Goal: Transaction & Acquisition: Book appointment/travel/reservation

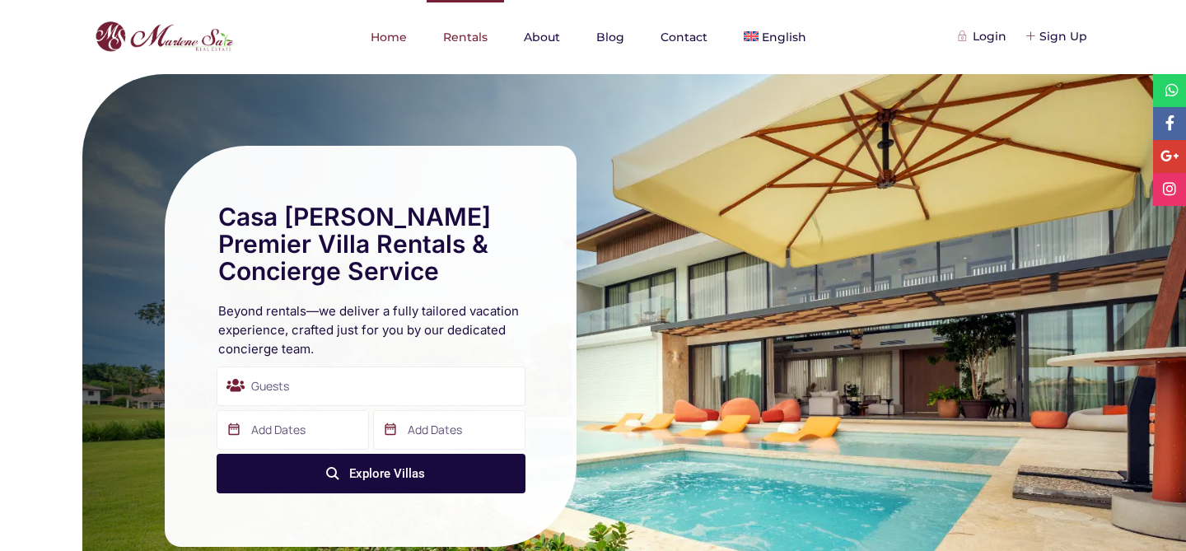
click at [450, 30] on link "Rentals" at bounding box center [465, 37] width 77 height 74
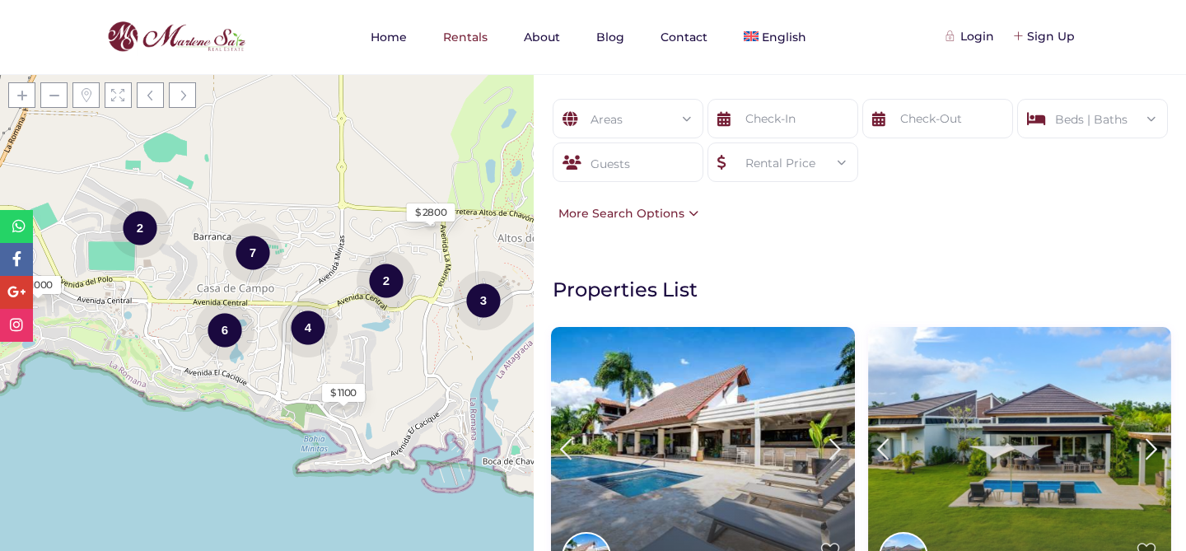
click at [681, 166] on div "Guests" at bounding box center [628, 162] width 151 height 40
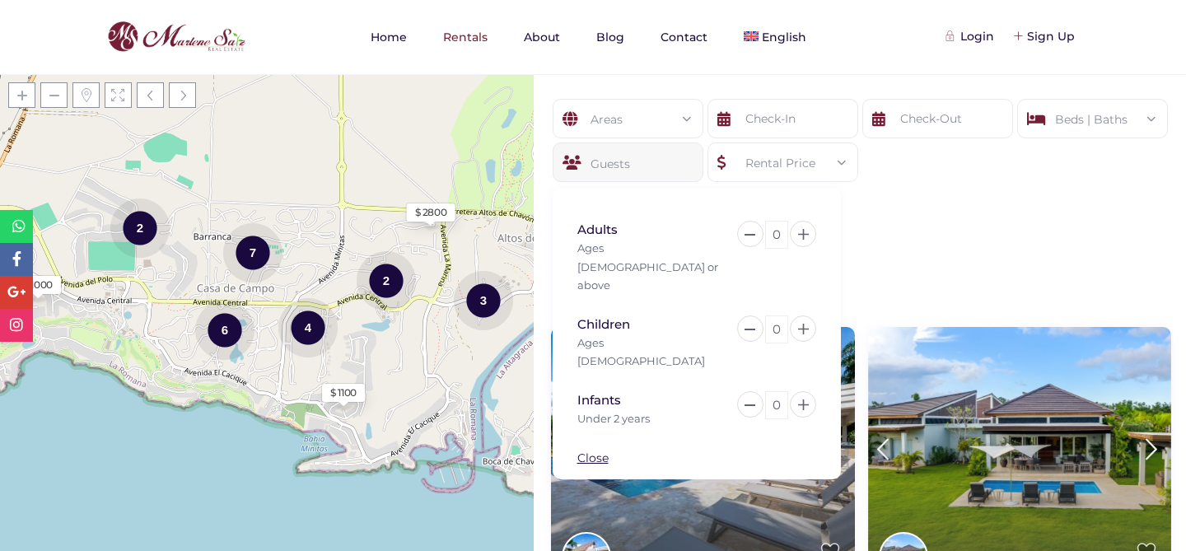
click at [773, 231] on div "0" at bounding box center [776, 235] width 23 height 28
click at [782, 239] on div "0" at bounding box center [776, 235] width 23 height 28
click at [783, 315] on div "0" at bounding box center [776, 329] width 23 height 28
click at [595, 450] on link "Close" at bounding box center [592, 457] width 31 height 15
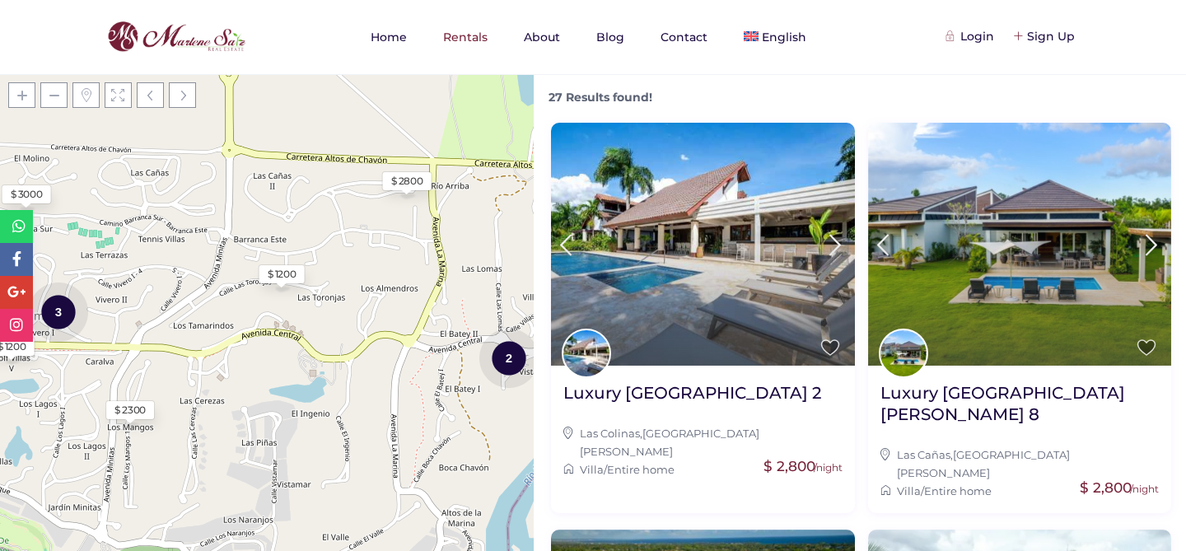
scroll to position [200, 0]
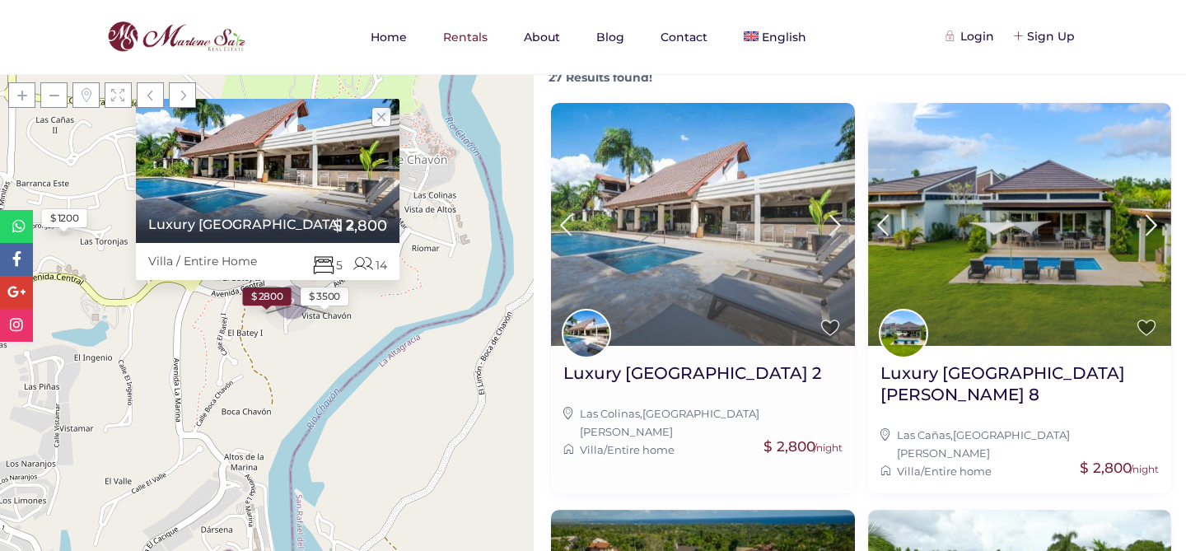
click at [798, 247] on img at bounding box center [703, 224] width 304 height 242
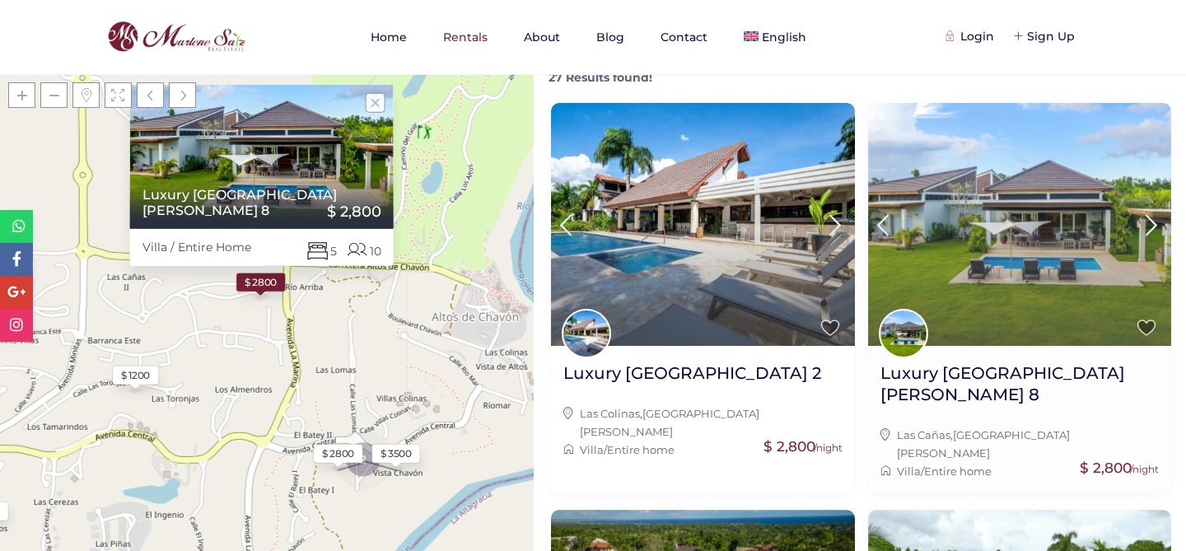
scroll to position [0, 0]
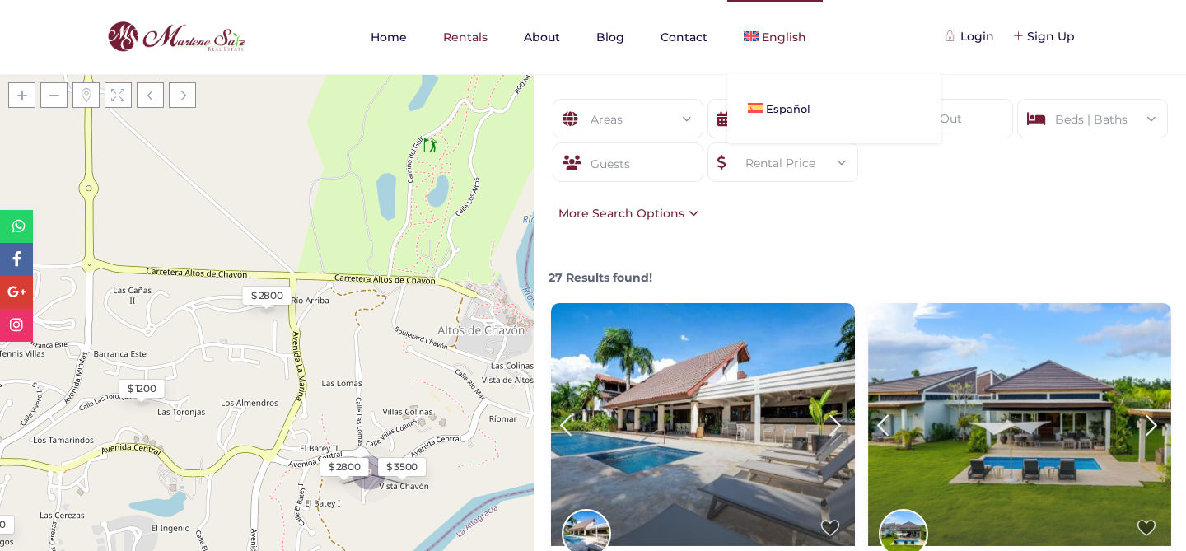
click at [788, 44] on link "English" at bounding box center [775, 37] width 96 height 74
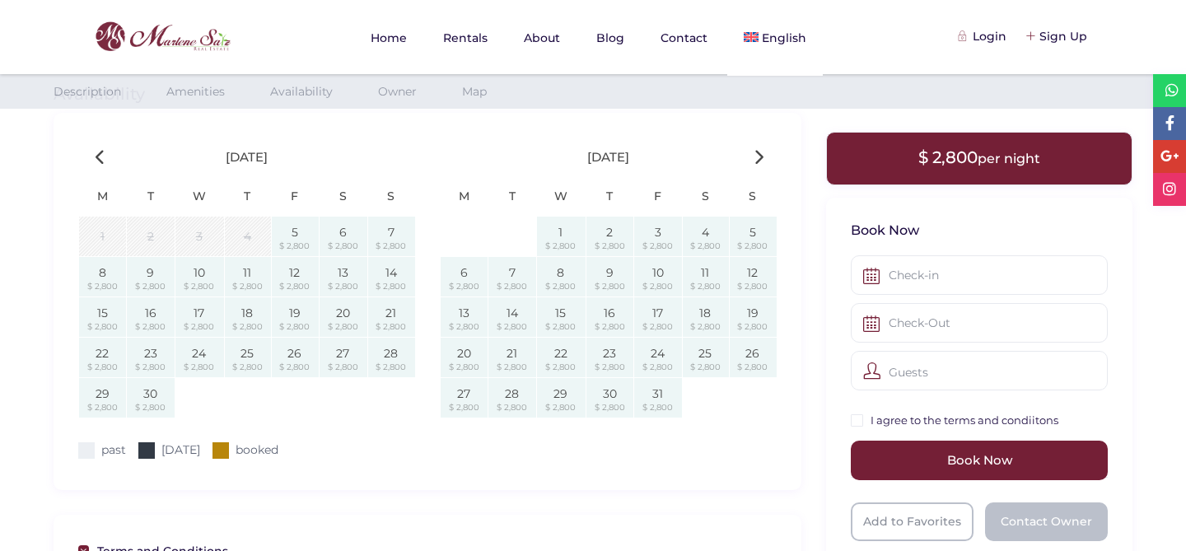
scroll to position [1113, 0]
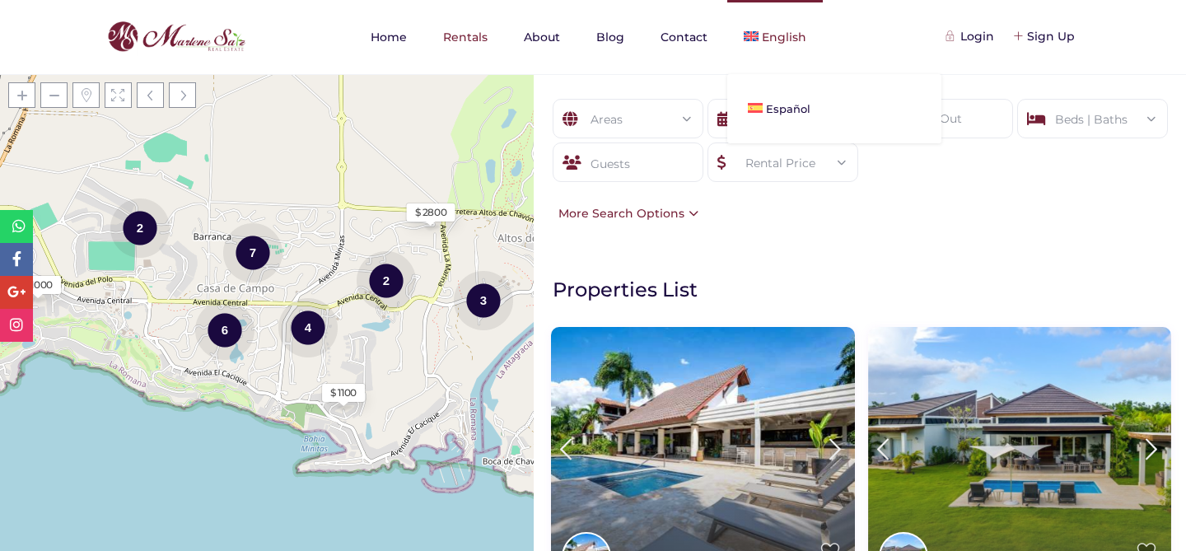
click at [775, 79] on ul "Español" at bounding box center [834, 108] width 214 height 69
click at [775, 99] on link "Español" at bounding box center [834, 109] width 214 height 36
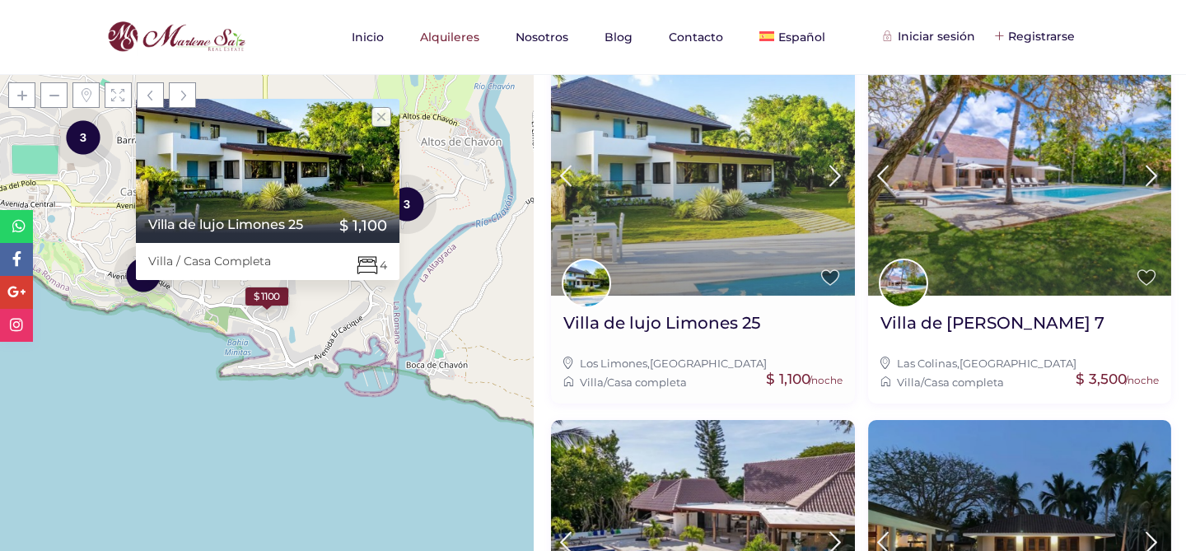
scroll to position [344, 0]
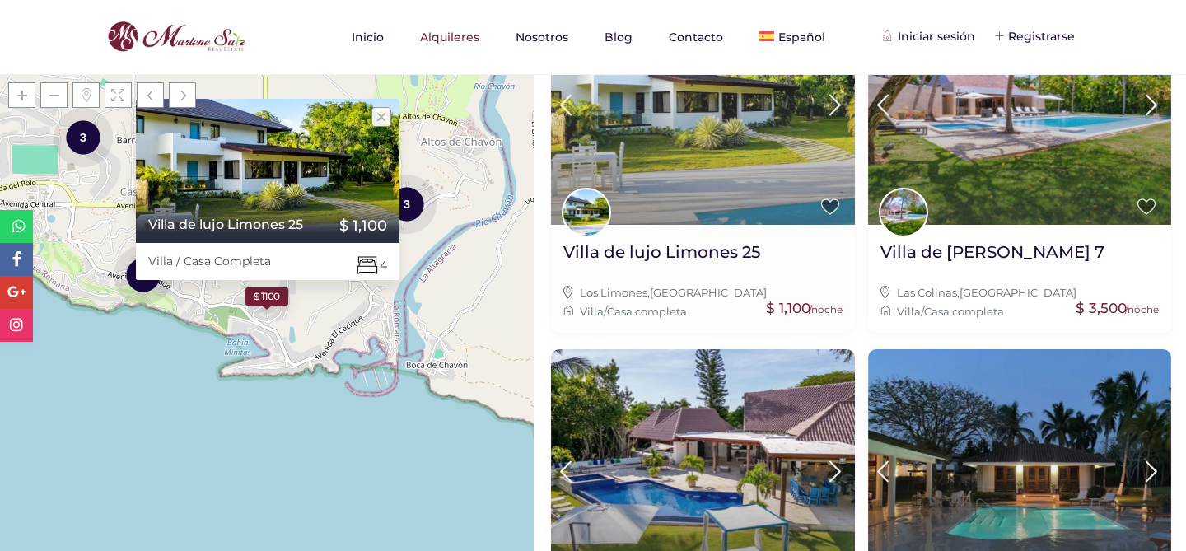
click at [719, 191] on img at bounding box center [703, 104] width 304 height 242
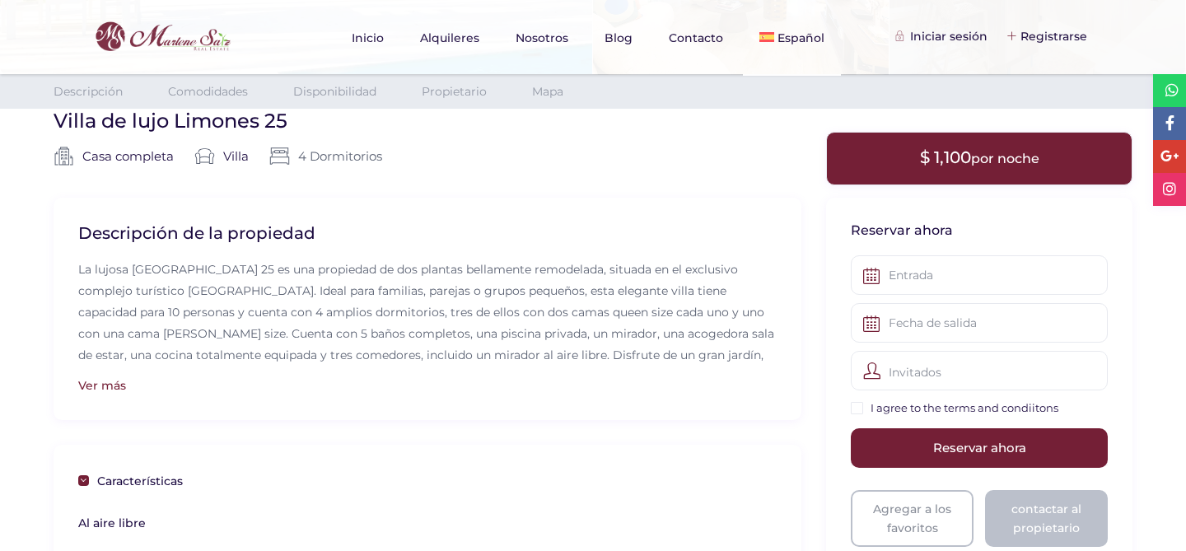
scroll to position [351, 0]
click at [100, 390] on div "Ver más" at bounding box center [427, 384] width 698 height 18
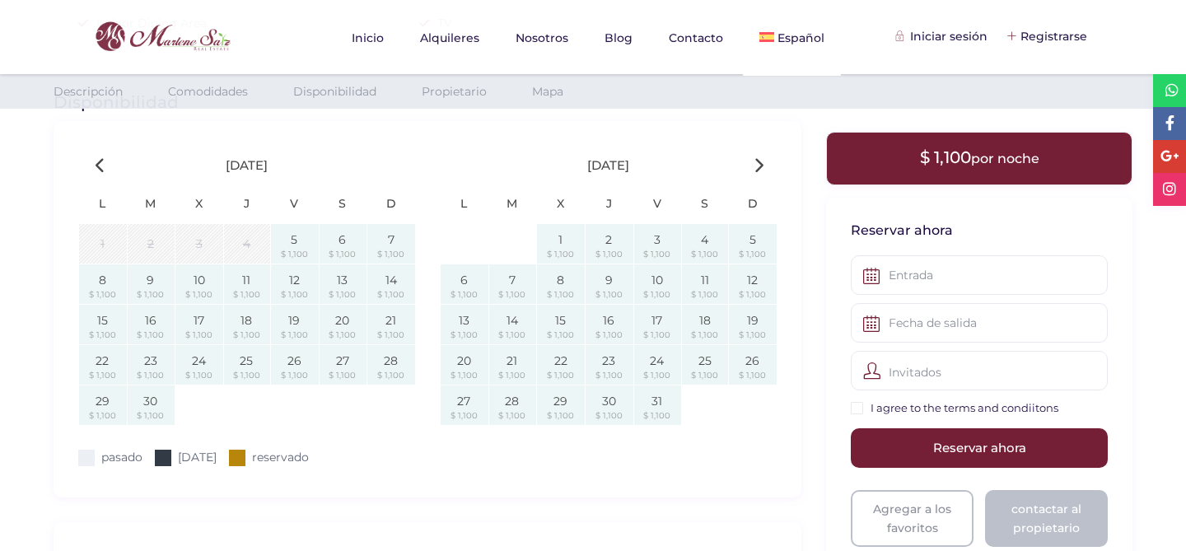
scroll to position [1407, 0]
click at [366, 35] on link "Inicio" at bounding box center [367, 38] width 65 height 76
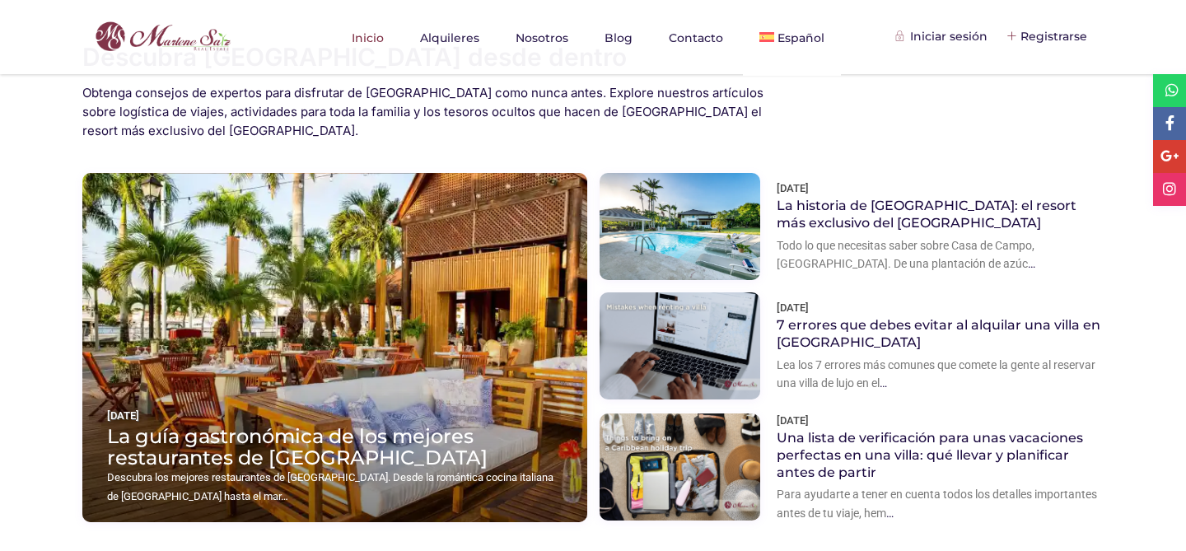
scroll to position [2214, 0]
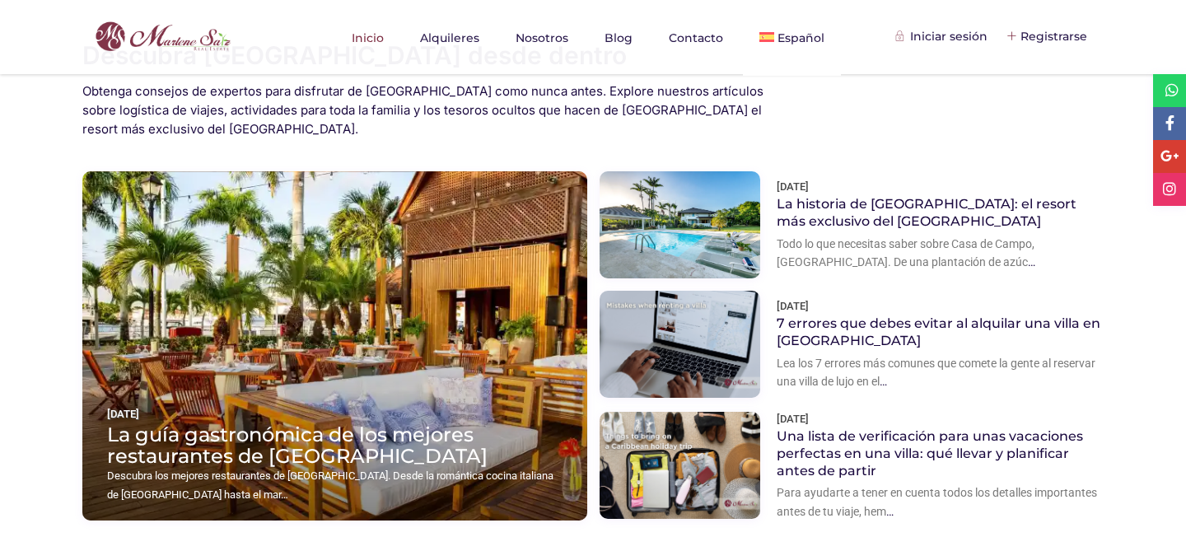
click at [304, 405] on div "[DATE]" at bounding box center [334, 414] width 455 height 18
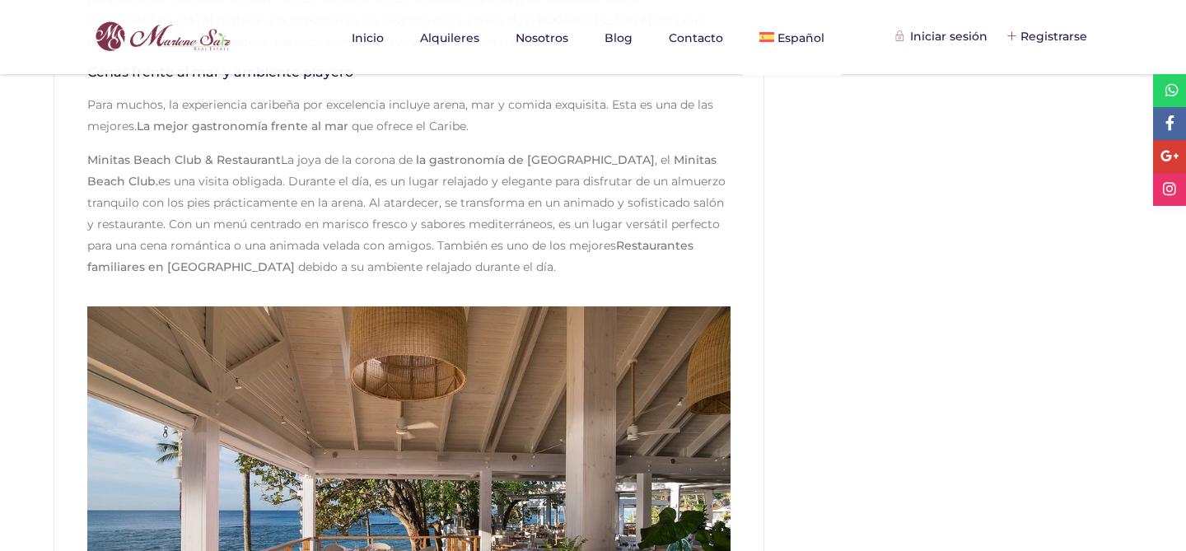
scroll to position [824, 0]
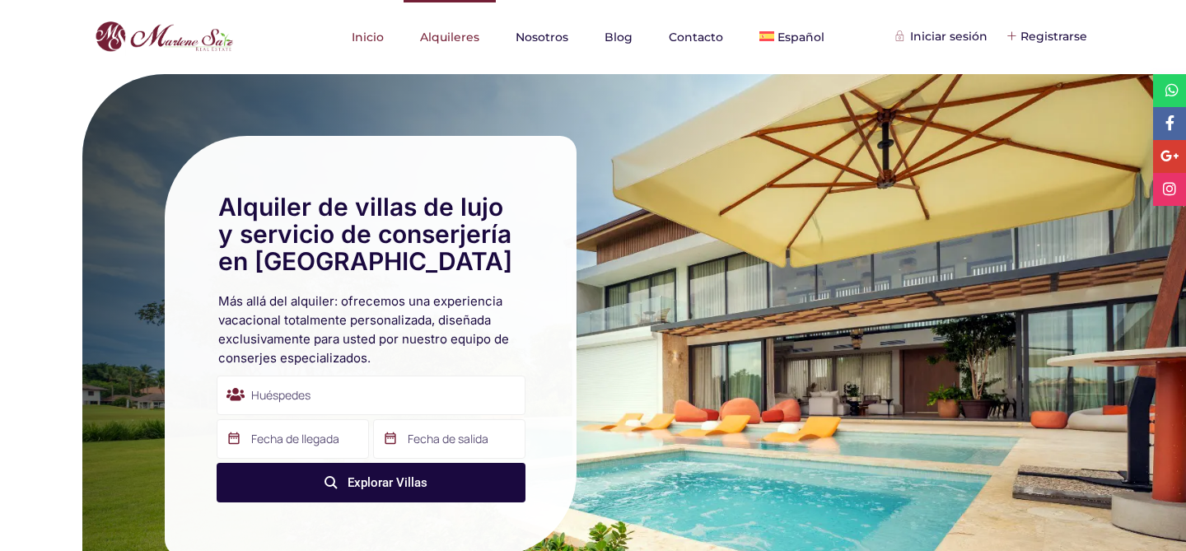
click at [449, 47] on link "Alquileres" at bounding box center [450, 37] width 92 height 74
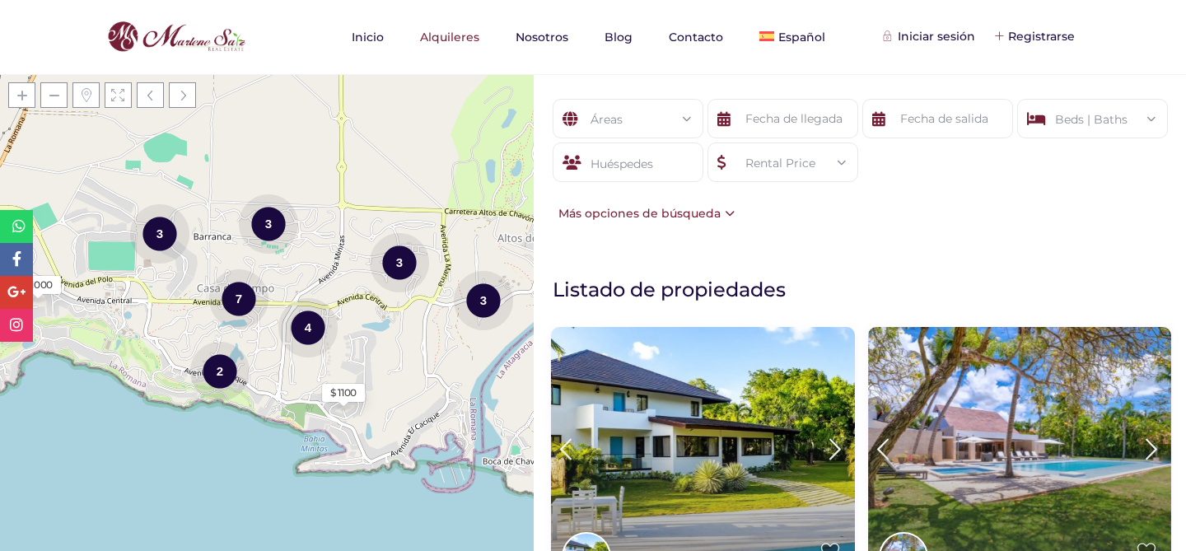
click at [1028, 129] on icon at bounding box center [1036, 119] width 19 height 40
click at [1076, 121] on div "Beds | Baths" at bounding box center [1092, 120] width 124 height 40
click at [931, 112] on input "text" at bounding box center [937, 119] width 151 height 40
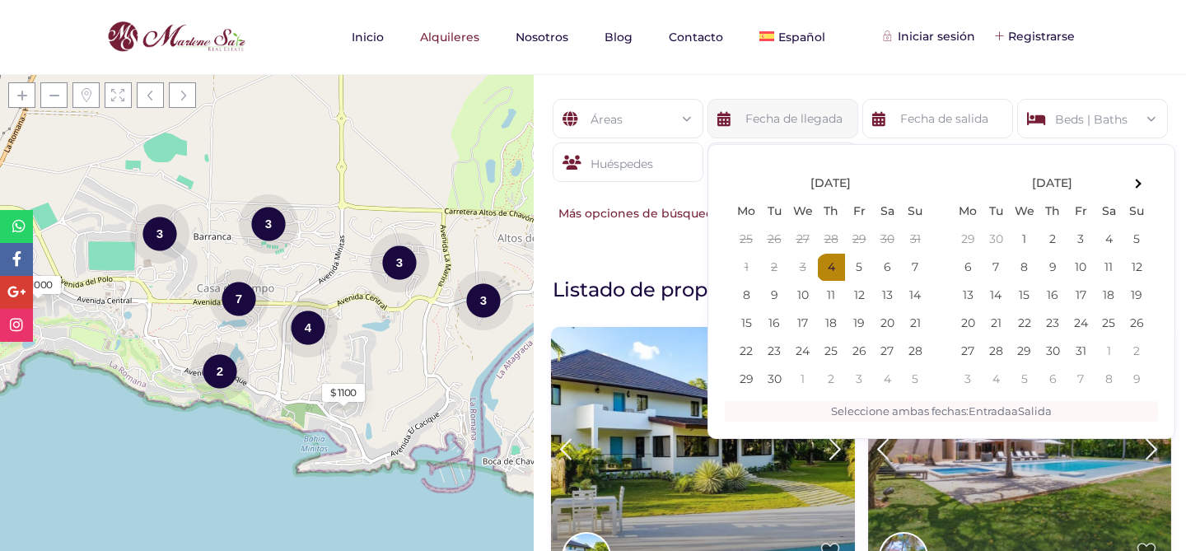
click at [790, 119] on input "text" at bounding box center [782, 119] width 151 height 40
click at [641, 113] on div "Áreas" at bounding box center [628, 120] width 124 height 40
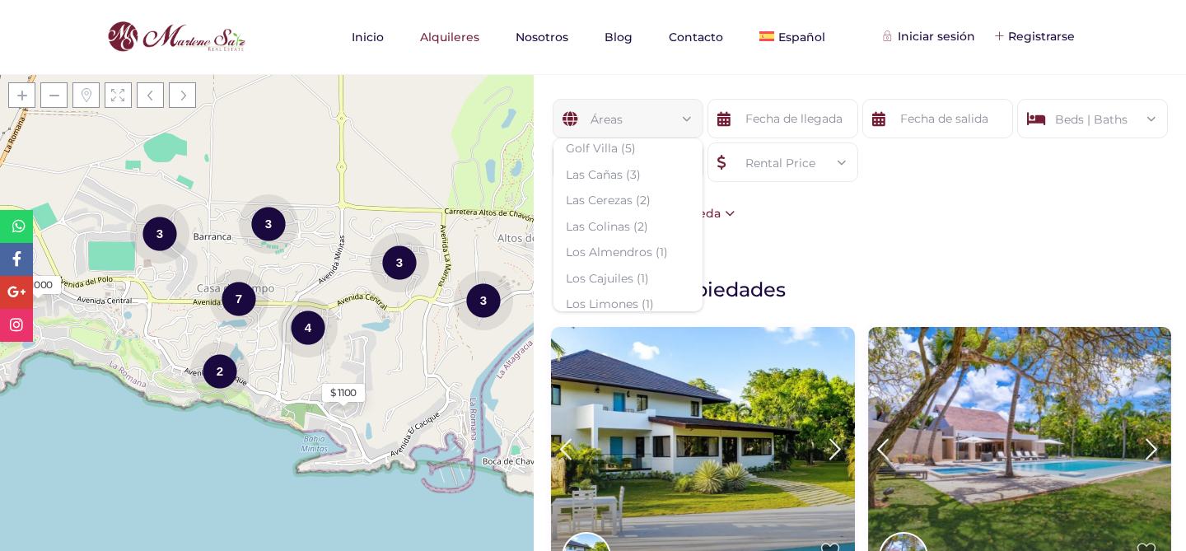
scroll to position [408, 0]
click at [796, 235] on div "Áreas Todas las areas [GEOGRAPHIC_DATA] (1) [GEOGRAPHIC_DATA] (1) [GEOGRAPHIC_D…" at bounding box center [860, 161] width 652 height 174
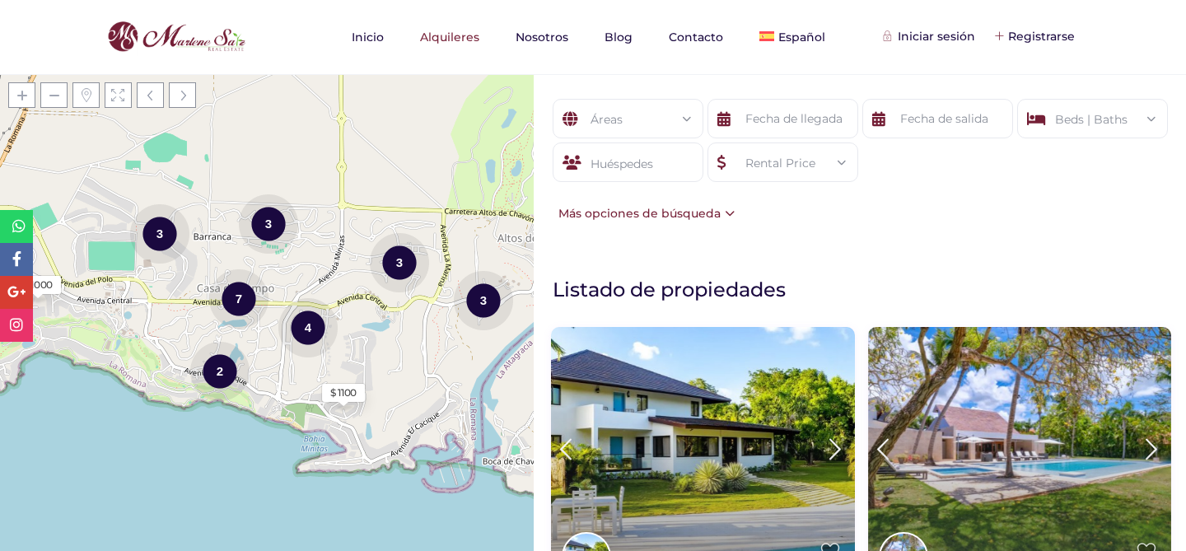
click at [780, 170] on div "Rental Price" at bounding box center [783, 163] width 124 height 40
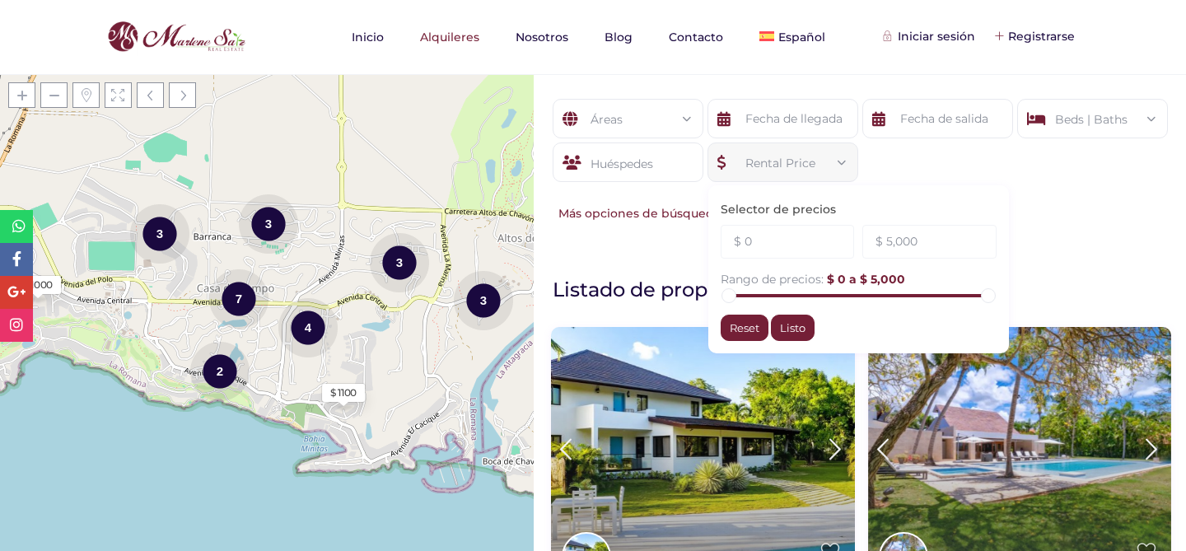
click at [658, 177] on div "Huéspedes" at bounding box center [628, 162] width 151 height 40
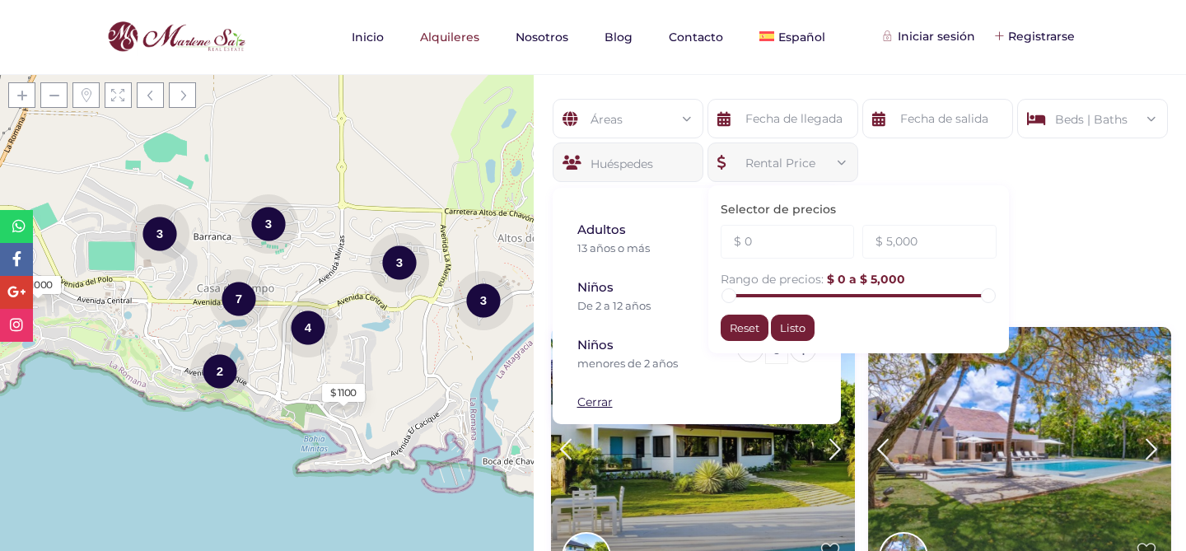
click at [658, 171] on div "Huéspedes" at bounding box center [628, 162] width 151 height 40
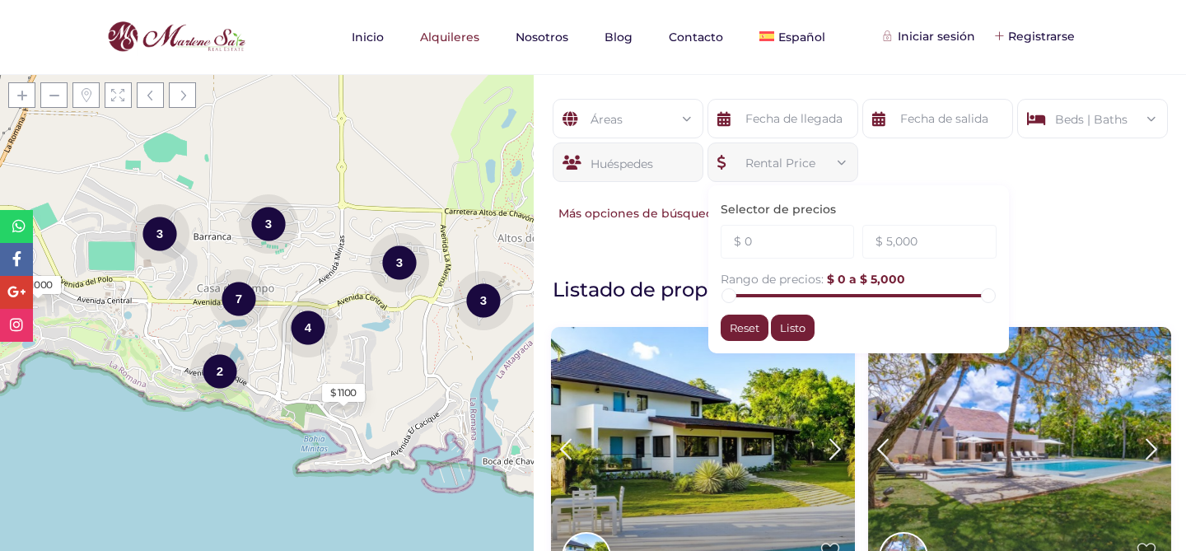
click at [658, 171] on div "Huéspedes" at bounding box center [628, 162] width 151 height 40
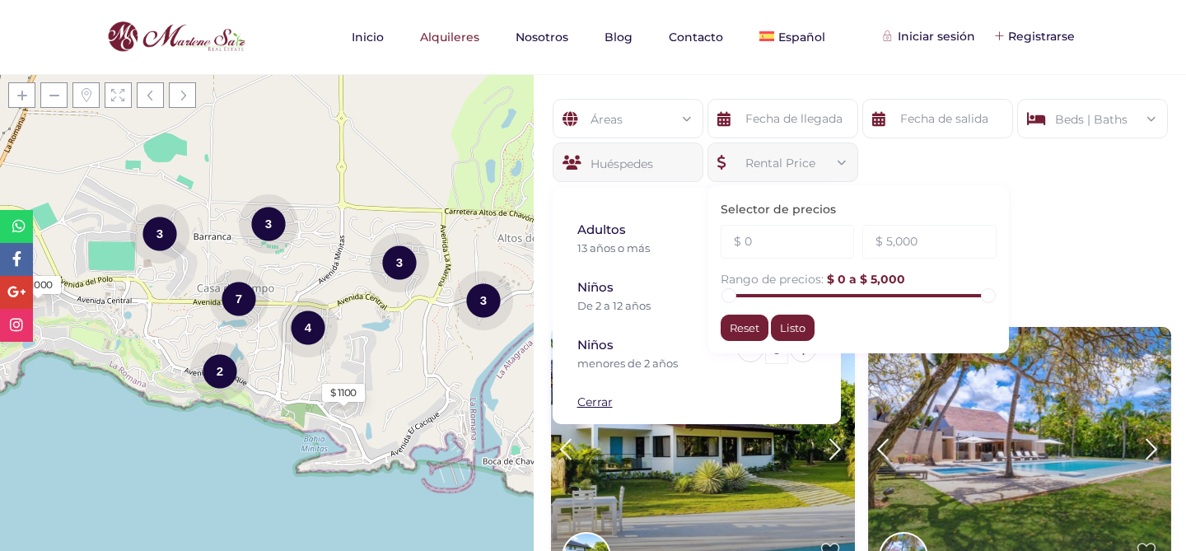
click at [658, 171] on div "Huéspedes" at bounding box center [628, 162] width 151 height 40
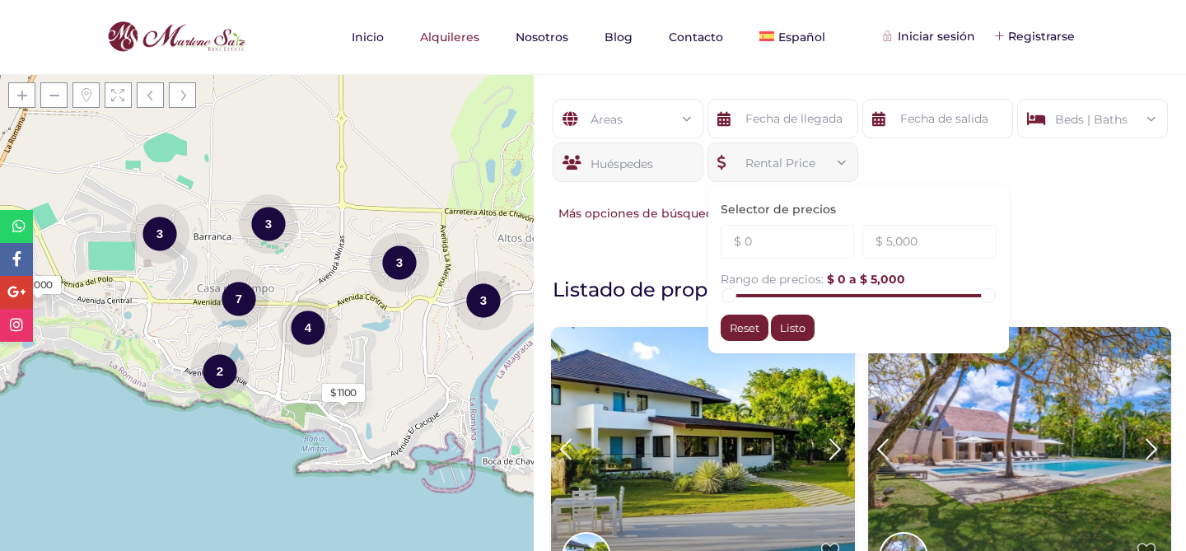
click at [669, 167] on div "Huéspedes" at bounding box center [628, 162] width 151 height 40
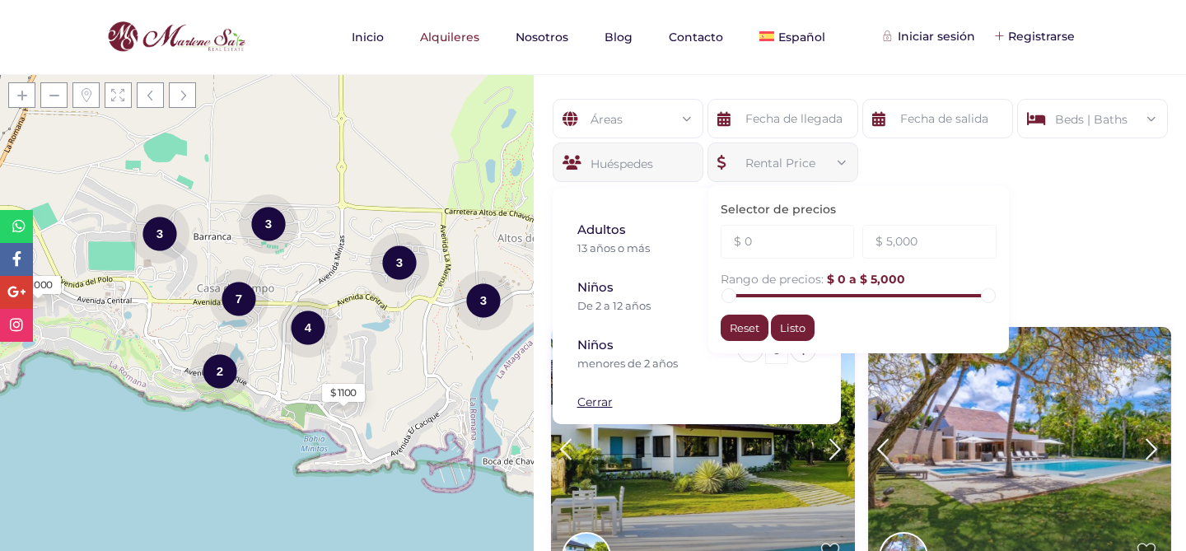
click at [980, 153] on form "Áreas Todas las areas [GEOGRAPHIC_DATA] (1) [GEOGRAPHIC_DATA] (1) [GEOGRAPHIC_D…" at bounding box center [859, 151] width 619 height 105
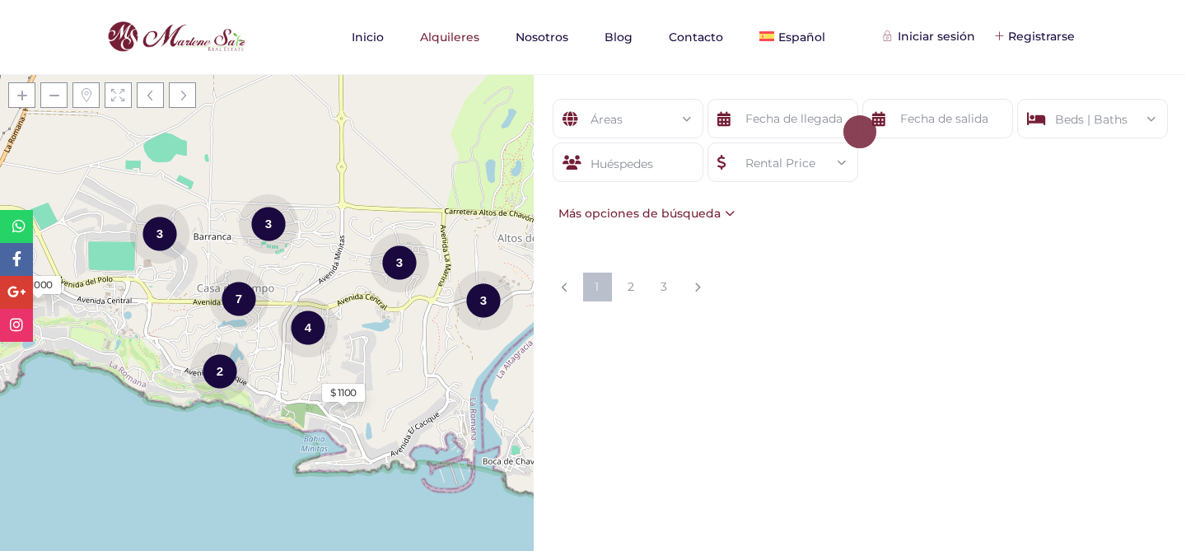
click at [649, 118] on div "Áreas" at bounding box center [628, 120] width 124 height 40
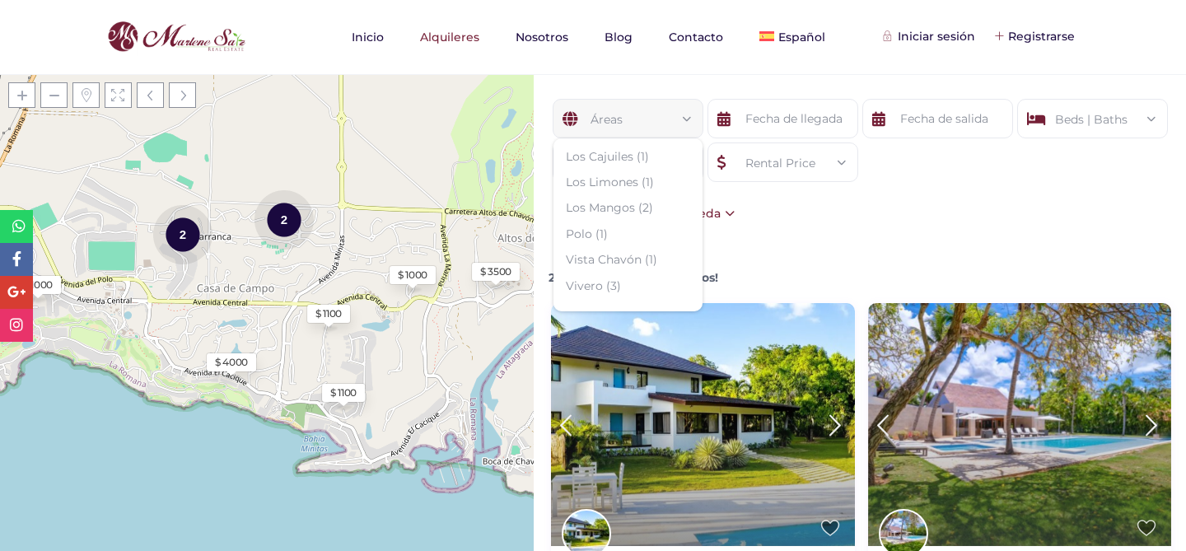
click at [725, 198] on form "Áreas Todas las areas [GEOGRAPHIC_DATA] (1) [GEOGRAPHIC_DATA] (1) [GEOGRAPHIC_D…" at bounding box center [859, 151] width 619 height 105
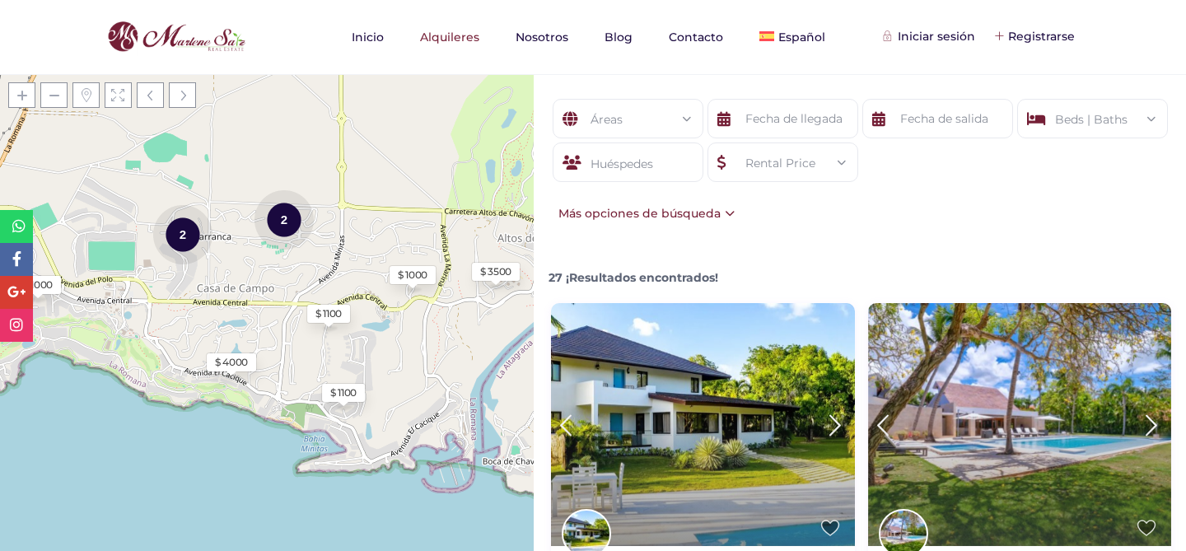
click at [800, 166] on div "Rental Price" at bounding box center [783, 163] width 124 height 40
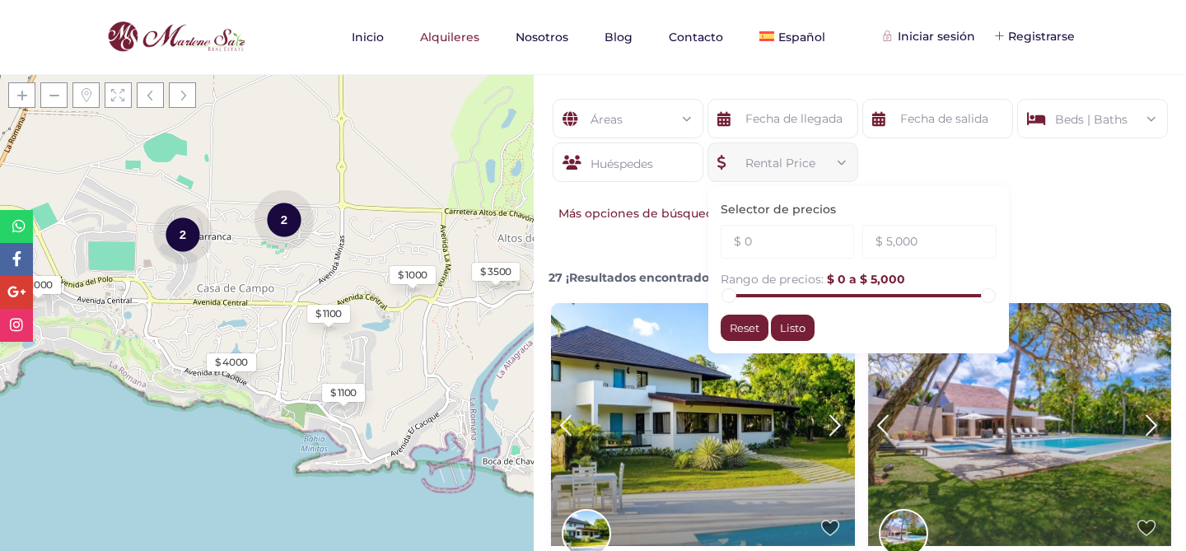
click at [974, 201] on div "Selector de precios $ 0 $ 5,000 Rango de precios: $ 0 a $ 5,000 Reset Listo" at bounding box center [858, 269] width 301 height 168
click at [969, 175] on form "Áreas Todas las areas [GEOGRAPHIC_DATA] (1) [GEOGRAPHIC_DATA] (1) [GEOGRAPHIC_D…" at bounding box center [859, 151] width 619 height 105
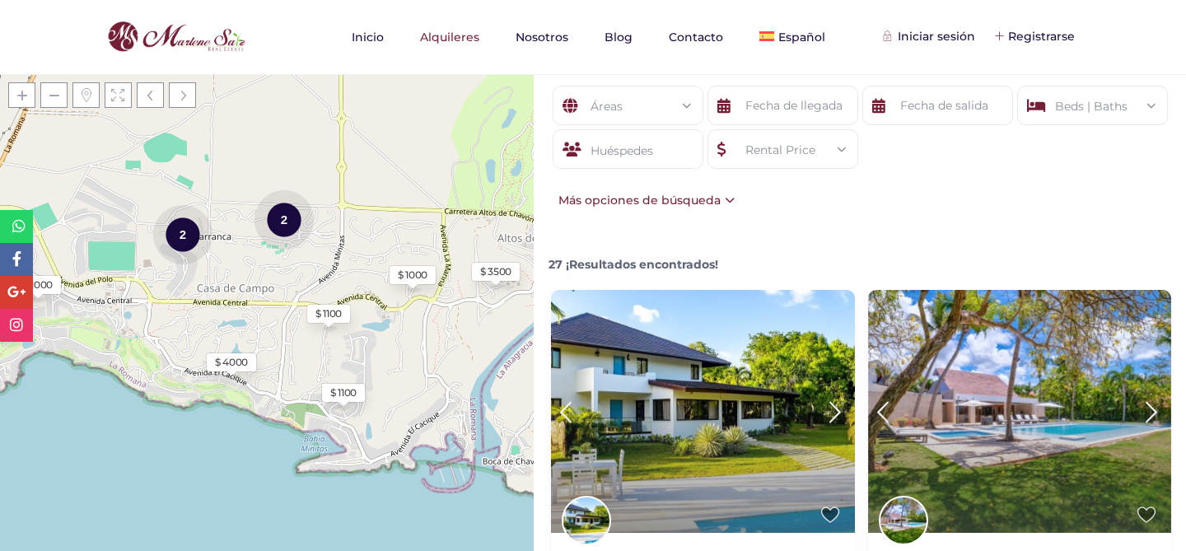
scroll to position [14, 0]
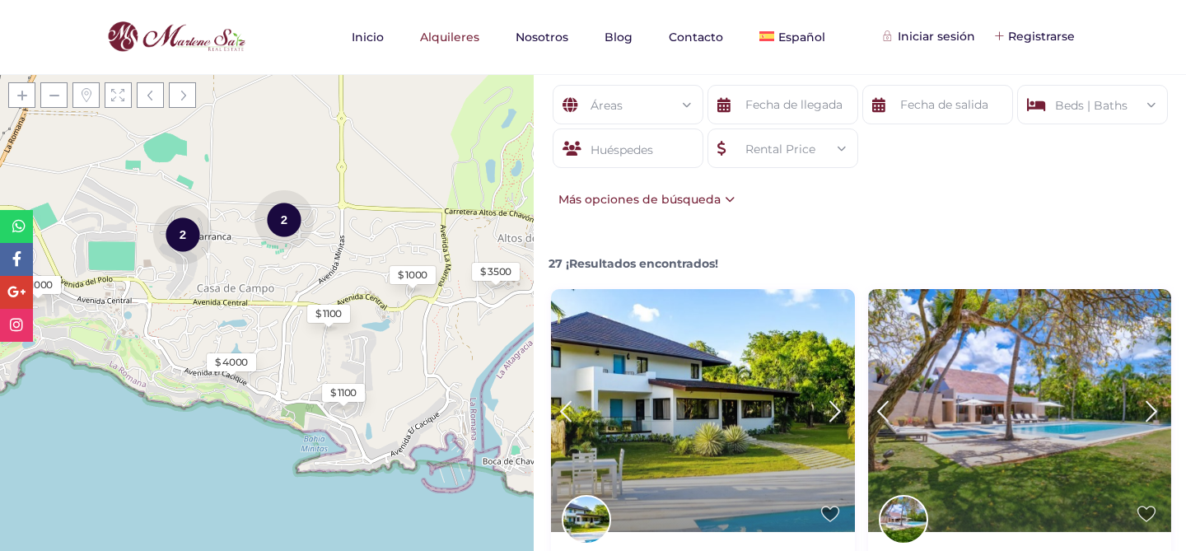
click at [725, 198] on div "Más opciones de búsqueda" at bounding box center [642, 199] width 184 height 18
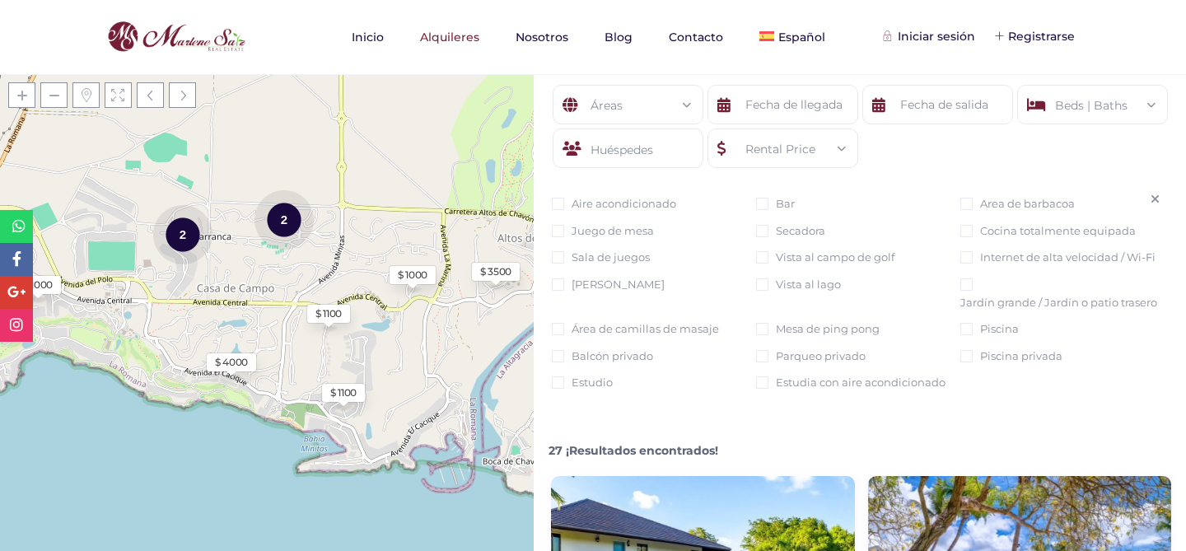
click at [1153, 197] on icon at bounding box center [1154, 200] width 9 height 12
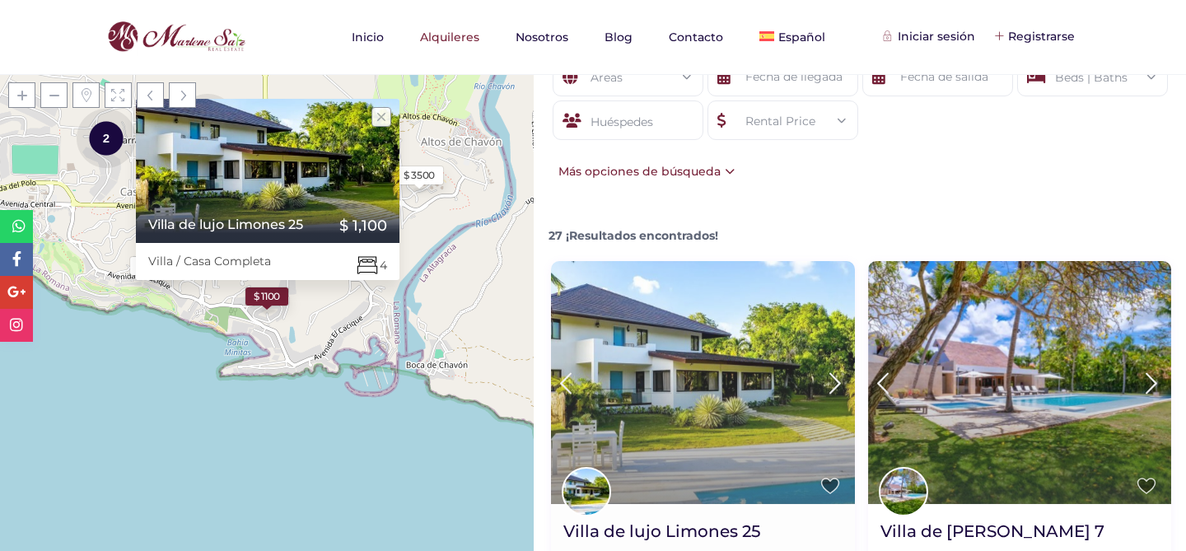
scroll to position [0, 0]
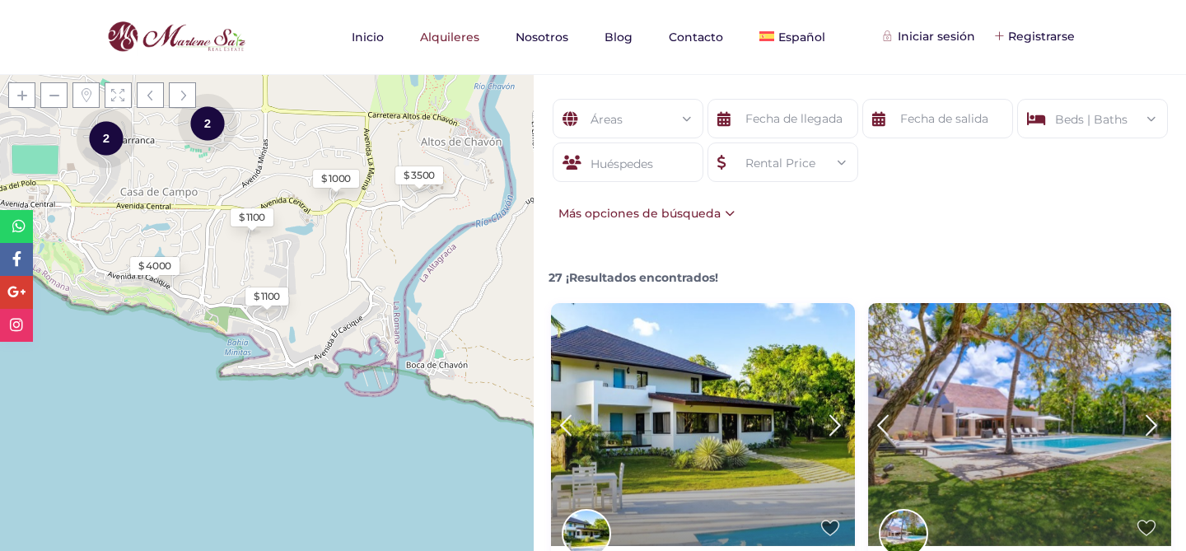
click at [604, 245] on div "Áreas Todas las areas [GEOGRAPHIC_DATA] (1) [GEOGRAPHIC_DATA] (1) [GEOGRAPHIC_D…" at bounding box center [860, 161] width 652 height 174
click at [763, 146] on div "Rental Price" at bounding box center [783, 163] width 124 height 40
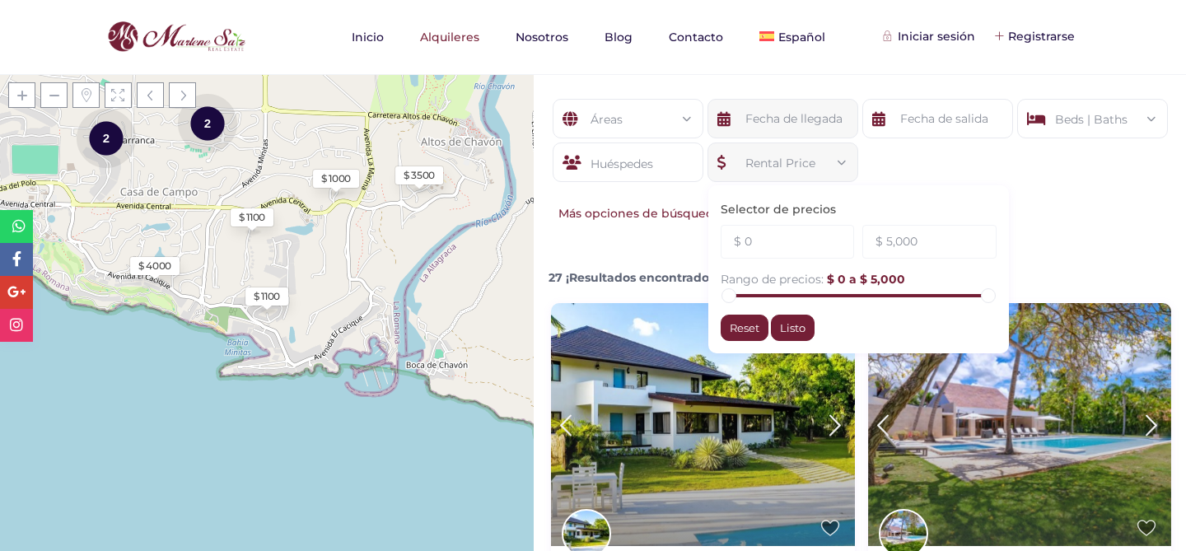
click at [750, 102] on input "text" at bounding box center [782, 119] width 151 height 40
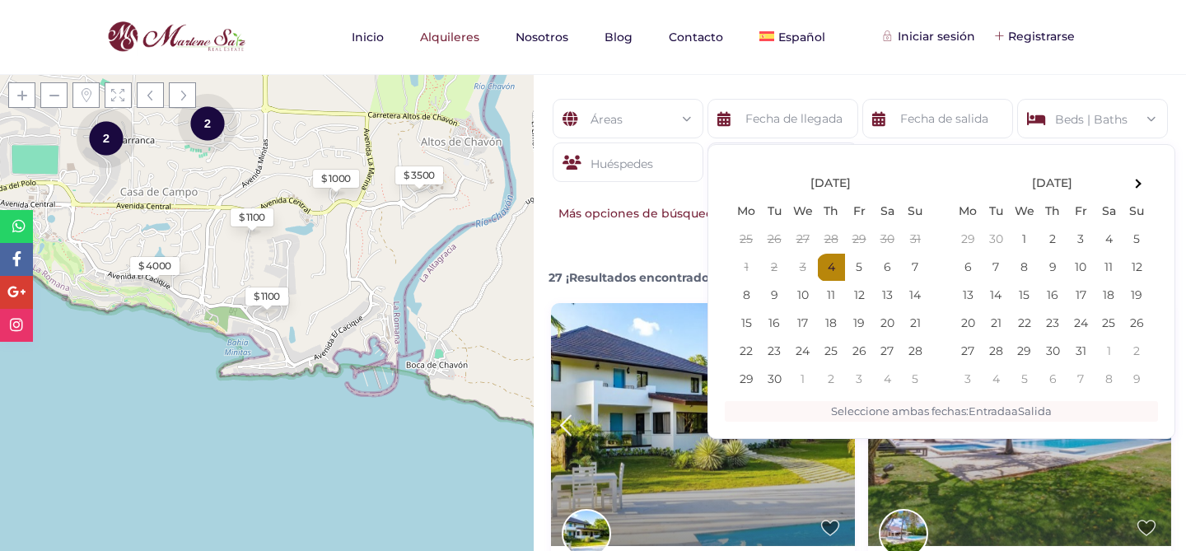
click at [683, 163] on div "Huéspedes" at bounding box center [628, 162] width 151 height 40
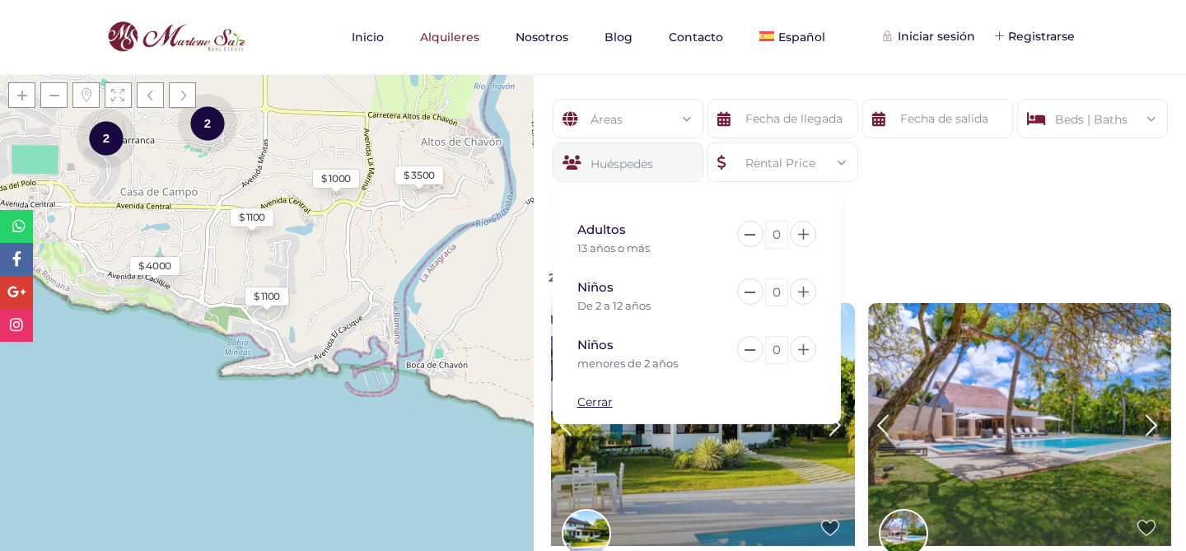
click at [764, 170] on div "Rental Price" at bounding box center [783, 163] width 124 height 40
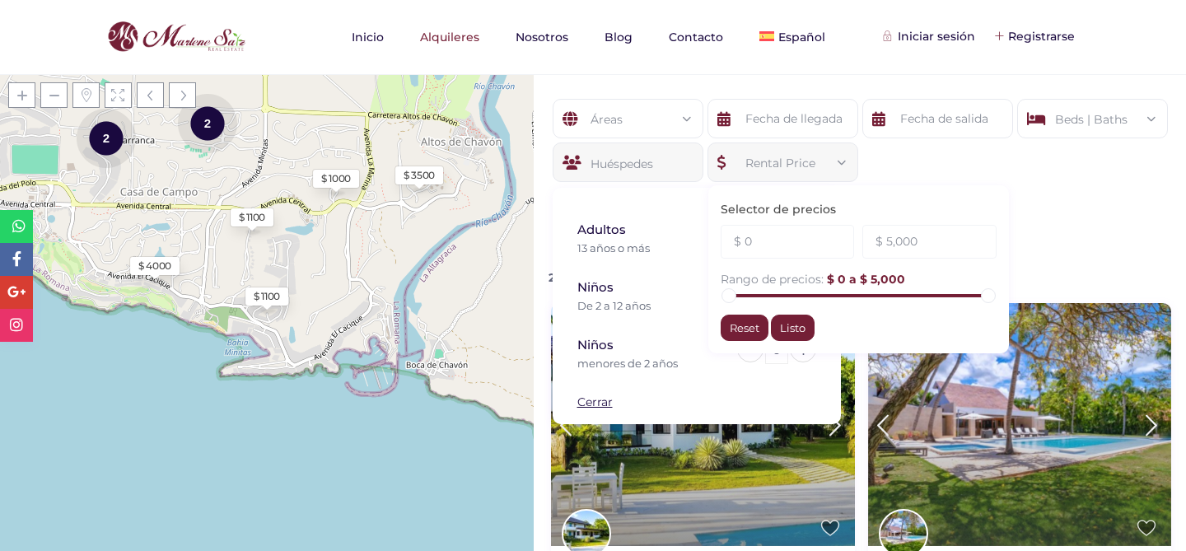
click at [874, 162] on form "Áreas Todas las areas [GEOGRAPHIC_DATA] (1) [GEOGRAPHIC_DATA] (1) [GEOGRAPHIC_D…" at bounding box center [859, 151] width 619 height 105
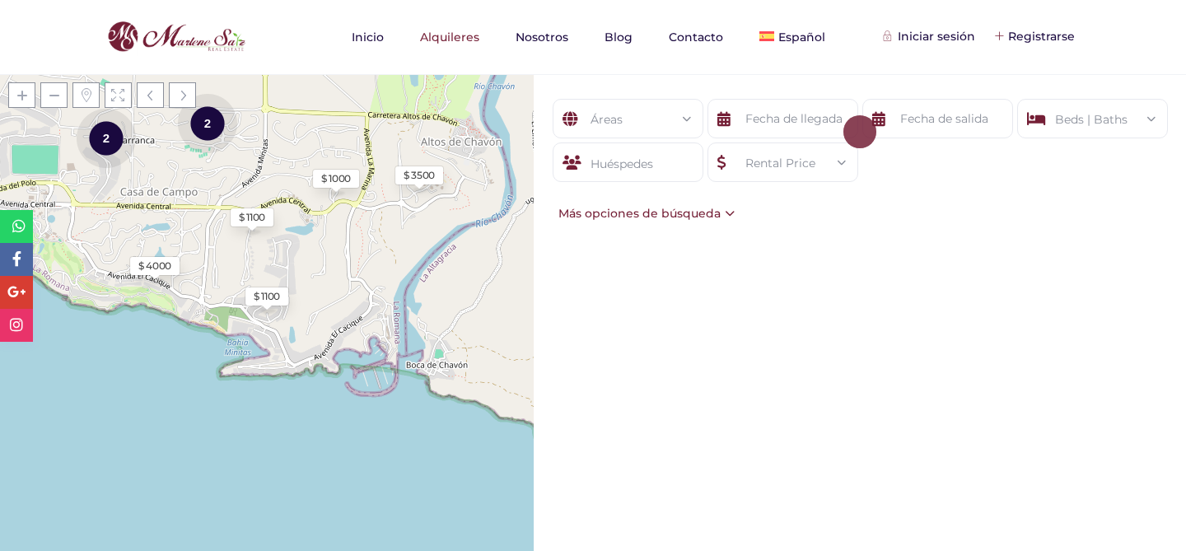
click at [754, 147] on div "Rental Price" at bounding box center [783, 163] width 124 height 40
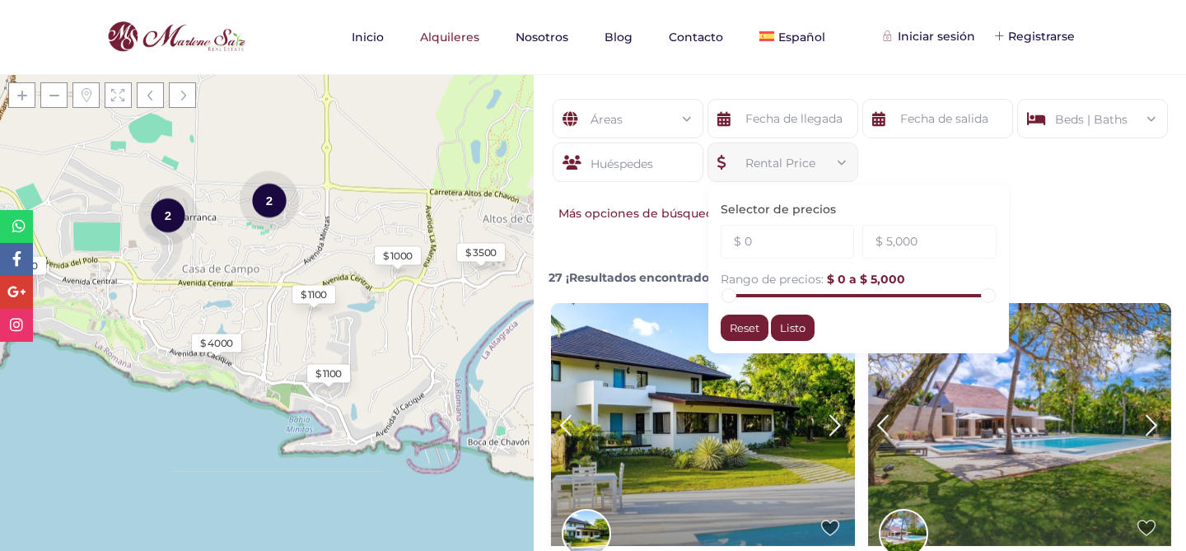
click at [878, 185] on div "Selector de precios $ 0 $ 5,000 Rango de precios: $ 0 a $ 5,000 Reset Listo" at bounding box center [858, 269] width 301 height 168
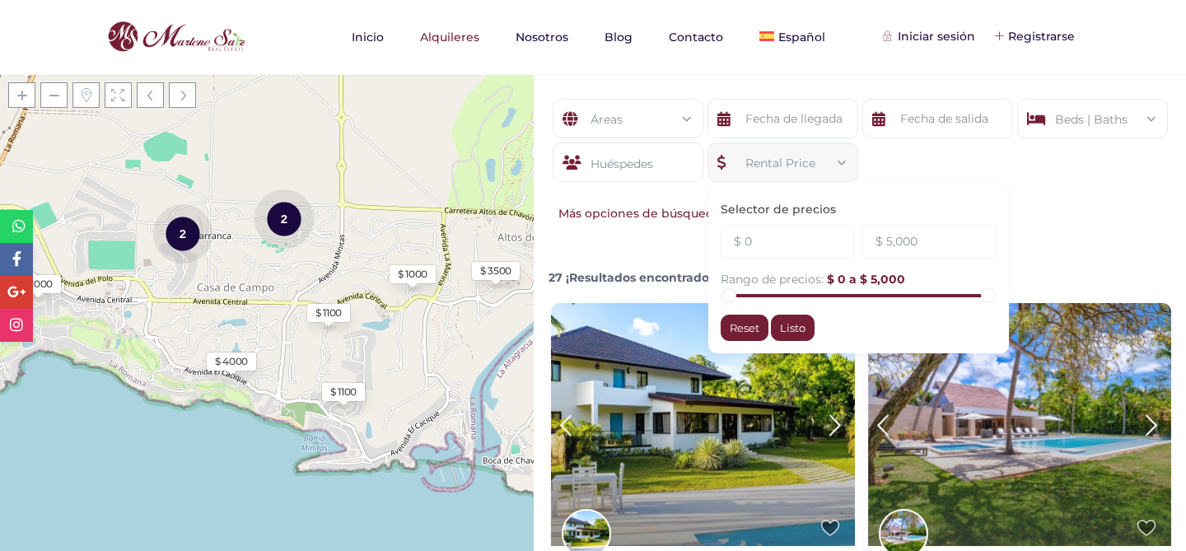
click at [885, 165] on form "Áreas Todas las areas [GEOGRAPHIC_DATA] (1) [GEOGRAPHIC_DATA] (1) [GEOGRAPHIC_D…" at bounding box center [859, 151] width 619 height 105
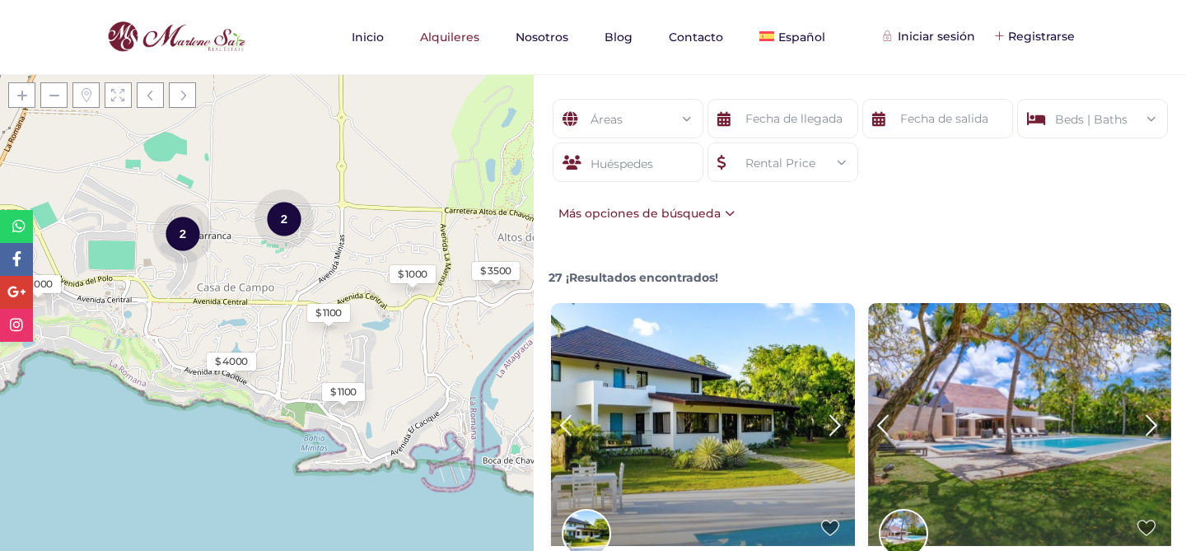
click at [817, 171] on div "Rental Price" at bounding box center [783, 163] width 124 height 40
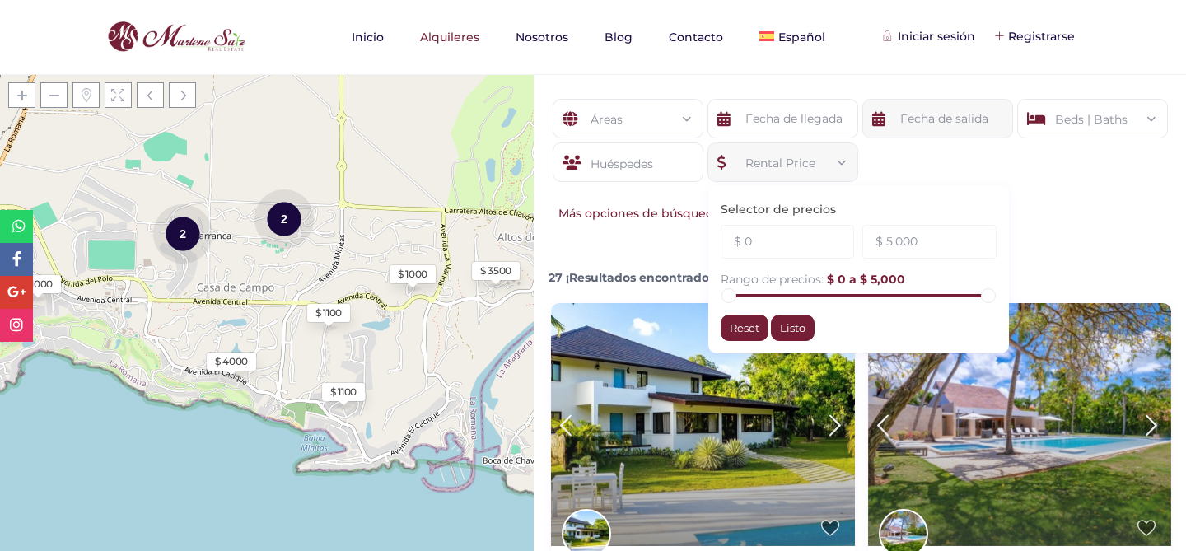
click at [971, 125] on input "text" at bounding box center [937, 119] width 151 height 40
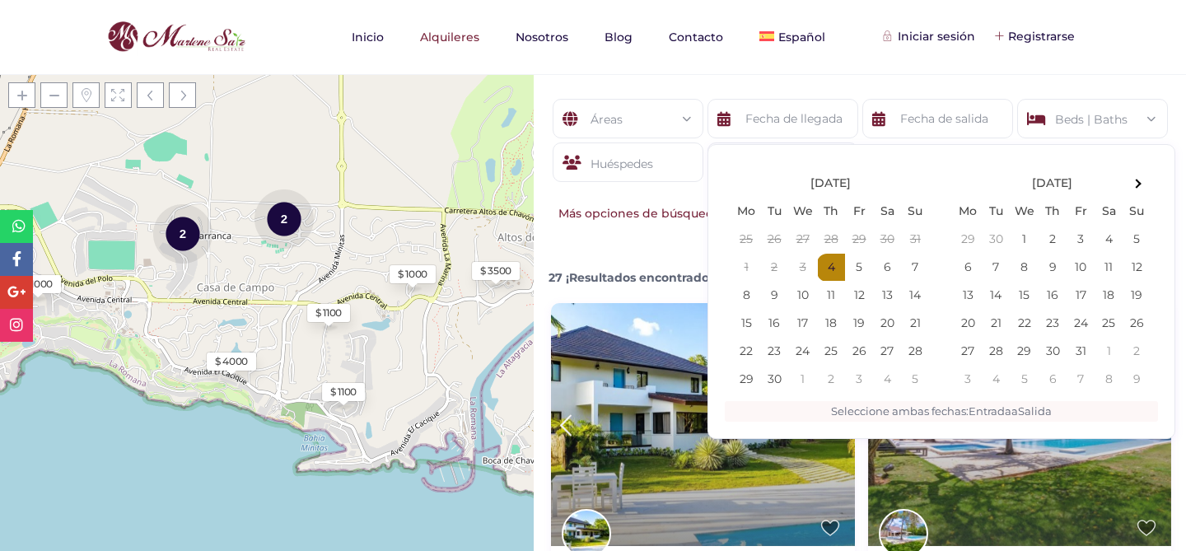
click at [1073, 119] on div "Beds | Baths" at bounding box center [1092, 120] width 124 height 40
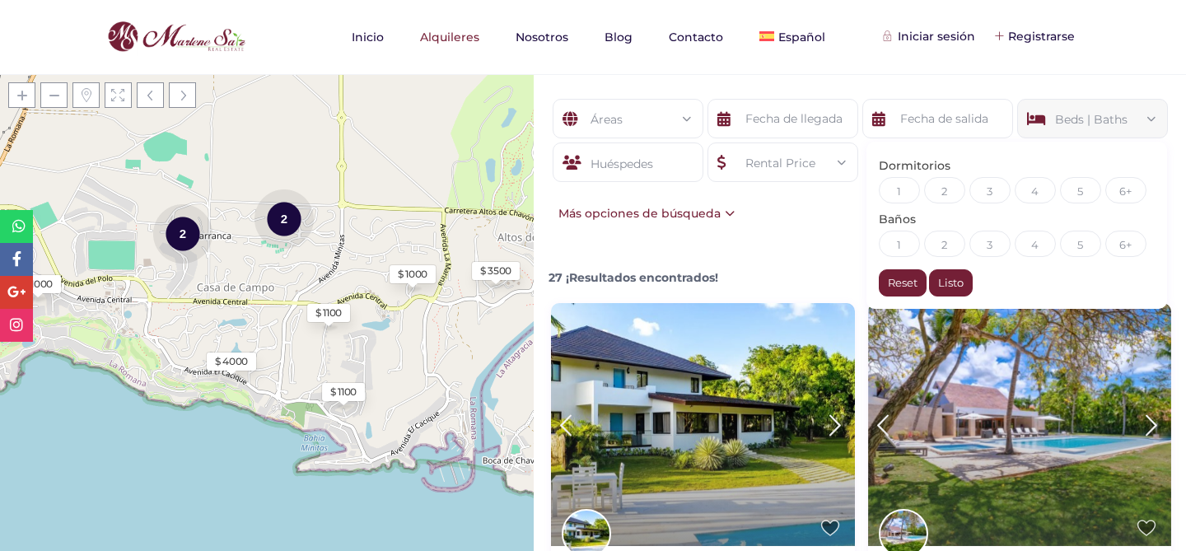
click at [607, 152] on div "Huéspedes" at bounding box center [628, 162] width 151 height 40
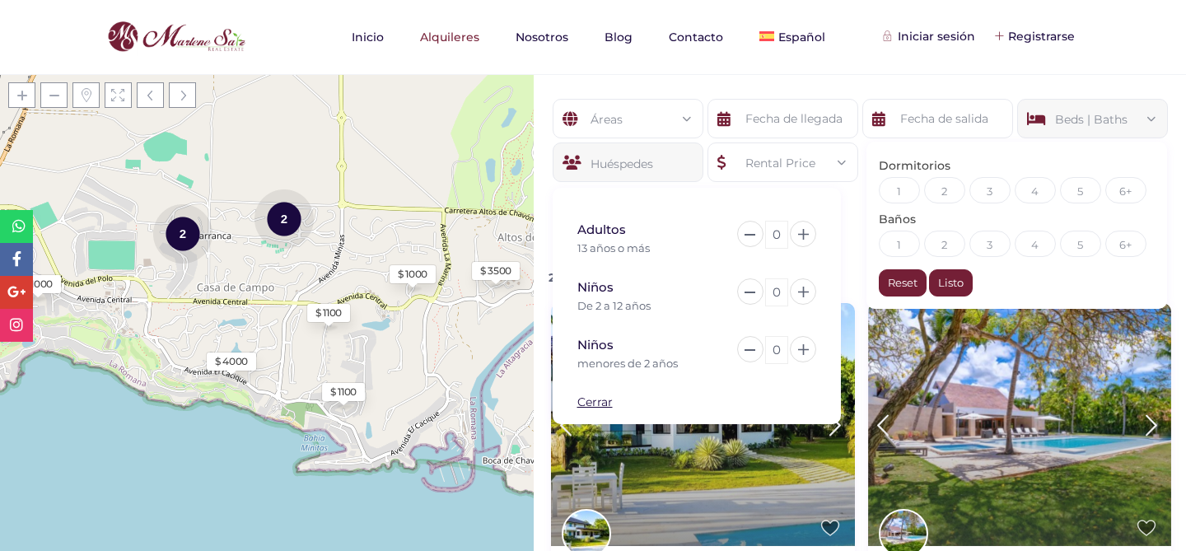
click at [607, 132] on div "Áreas" at bounding box center [628, 120] width 124 height 40
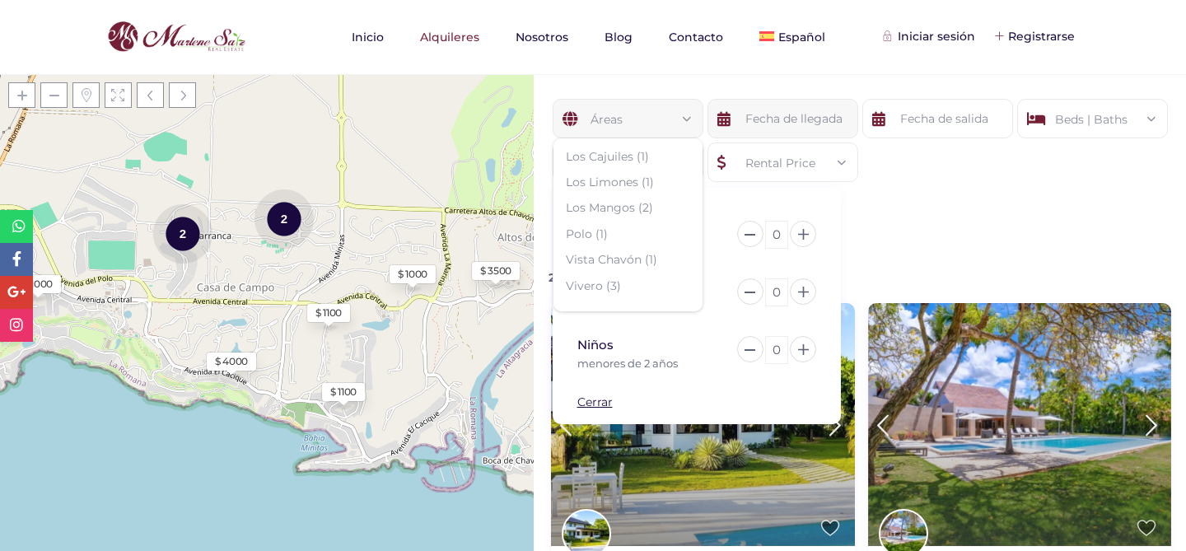
click at [732, 132] on input "text" at bounding box center [782, 119] width 151 height 40
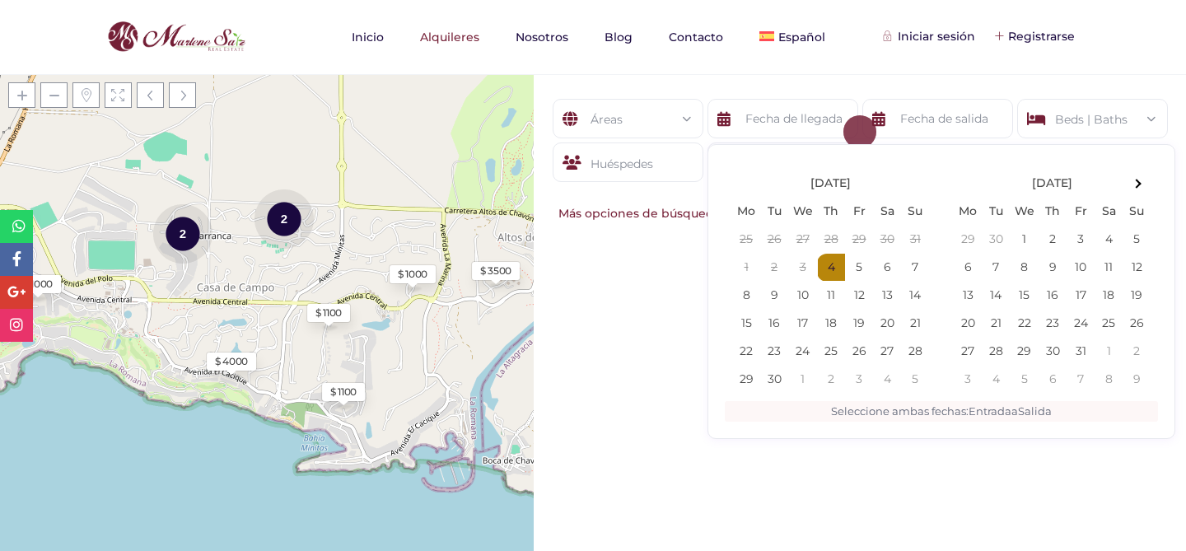
click at [627, 249] on div "Áreas Todas las areas [GEOGRAPHIC_DATA] (1) [GEOGRAPHIC_DATA] (1) [GEOGRAPHIC_D…" at bounding box center [860, 312] width 652 height 477
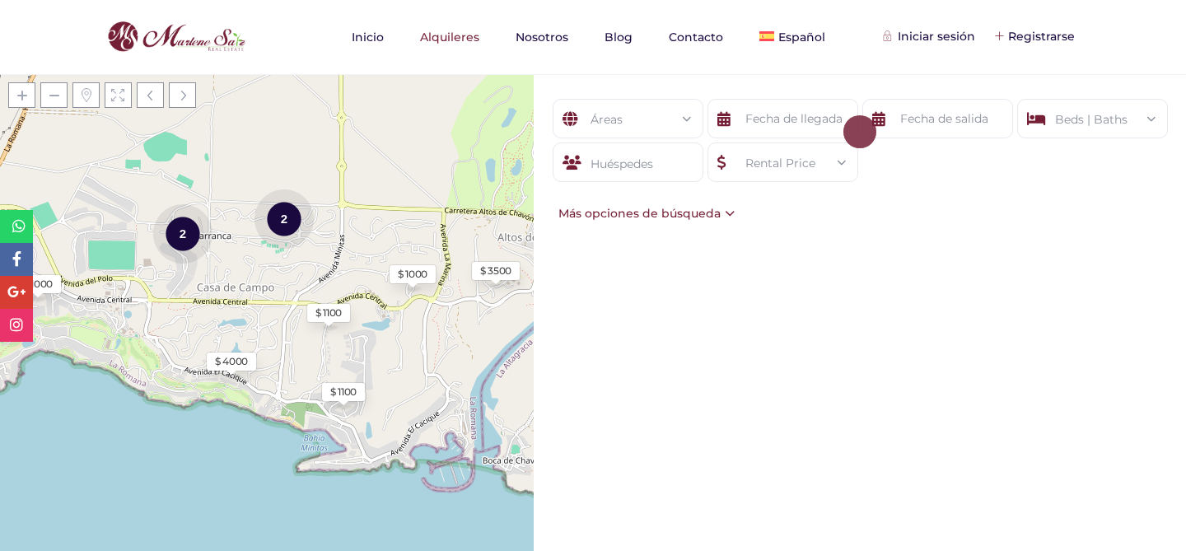
click at [761, 169] on div "Rental Price" at bounding box center [783, 163] width 124 height 40
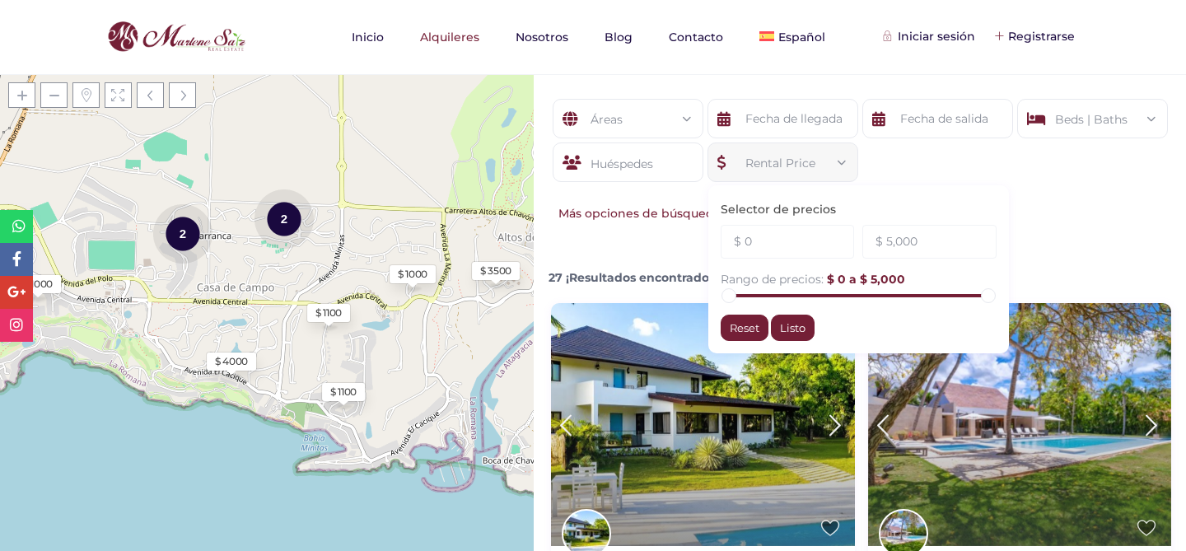
click at [1062, 103] on div "Beds | Baths" at bounding box center [1092, 120] width 124 height 40
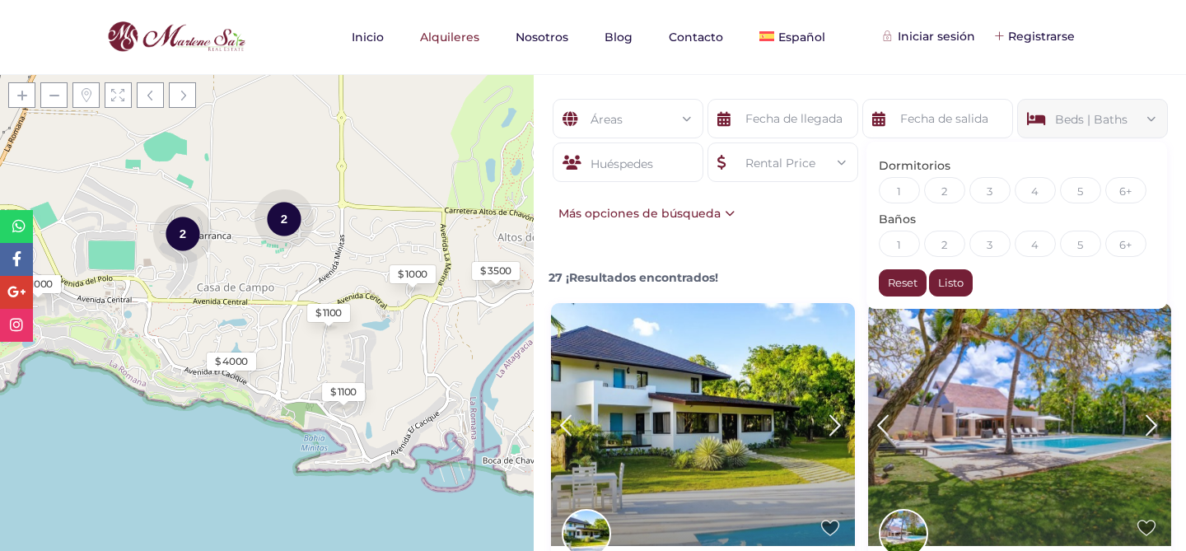
click at [798, 162] on div "Rental Price" at bounding box center [783, 163] width 124 height 40
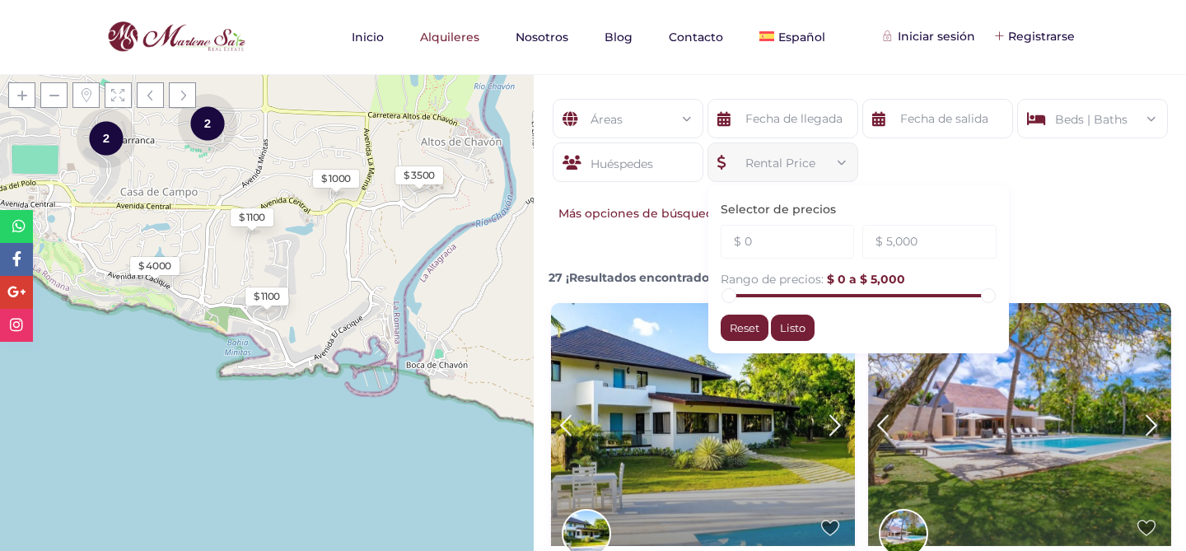
click at [713, 192] on div "Selector de precios $ 0 $ 5,000 Rango de precios: $ 0 a $ 5,000 Reset Listo" at bounding box center [858, 269] width 301 height 168
click at [675, 183] on div "Huéspedes Adultos 13 años o más 0 Niños De 2 a 12 años 0 Niños 0 Cerrar" at bounding box center [627, 164] width 155 height 44
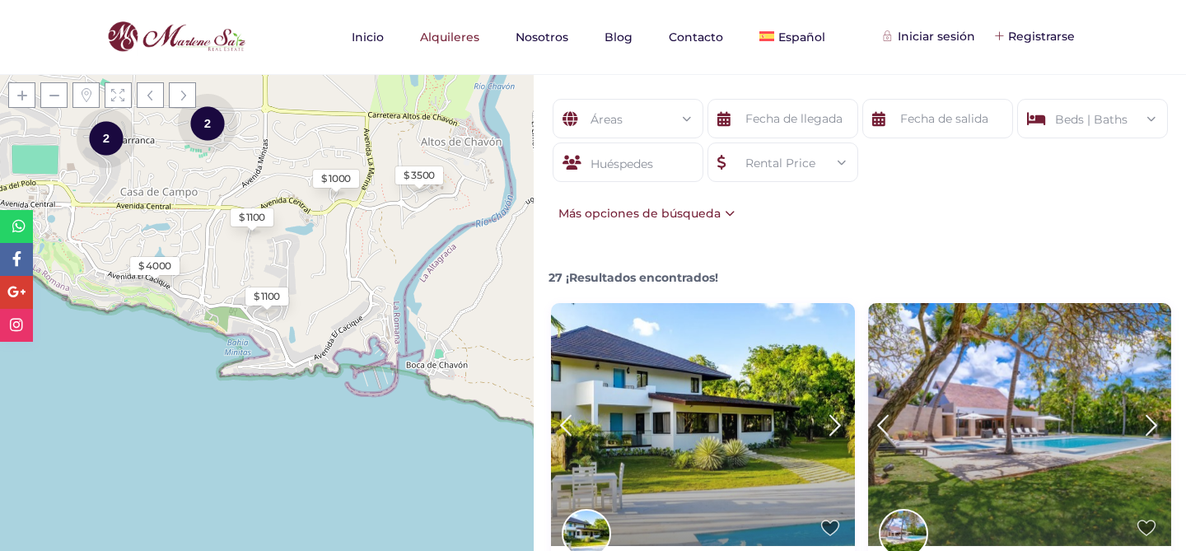
click at [1064, 121] on div "Beds | Baths" at bounding box center [1092, 120] width 124 height 40
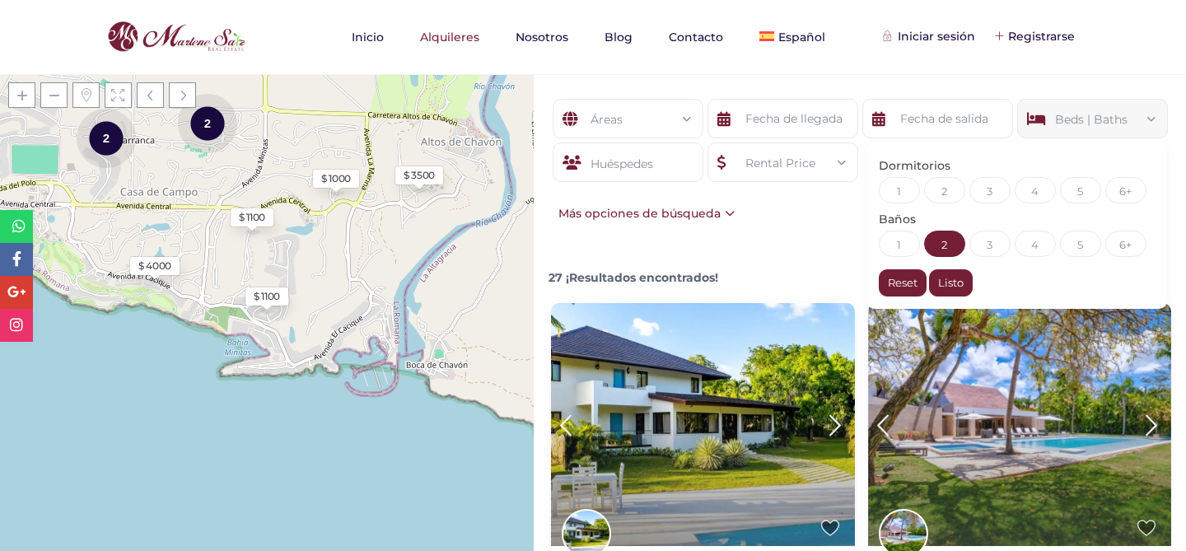
click at [939, 253] on div "2" at bounding box center [944, 244] width 41 height 26
click at [774, 216] on div "Áreas Todas las areas [GEOGRAPHIC_DATA] (1) [GEOGRAPHIC_DATA] (1) [GEOGRAPHIC_D…" at bounding box center [860, 161] width 652 height 174
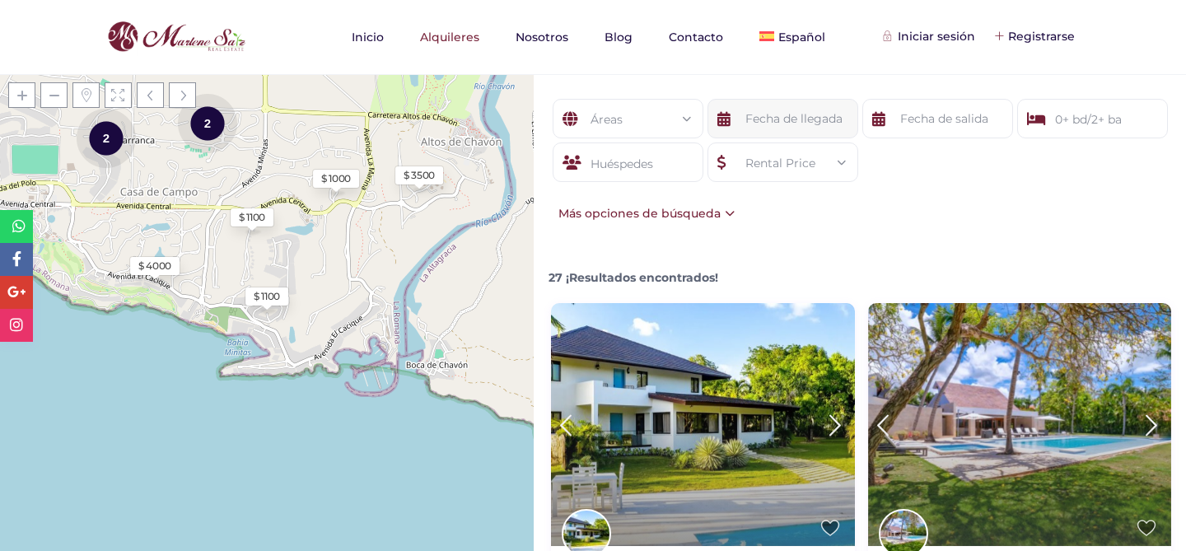
click at [758, 137] on input "text" at bounding box center [782, 119] width 151 height 40
click at [613, 254] on div "Áreas Todas las areas [GEOGRAPHIC_DATA] (1) [GEOGRAPHIC_DATA] (1) [GEOGRAPHIC_D…" at bounding box center [860, 312] width 652 height 477
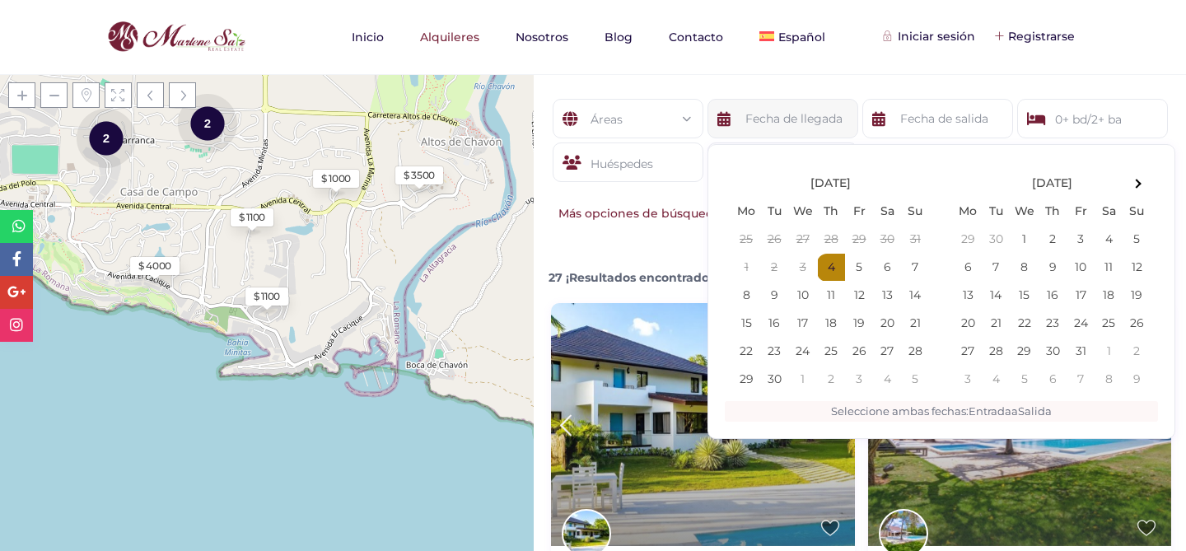
click at [775, 109] on input "text" at bounding box center [782, 119] width 151 height 40
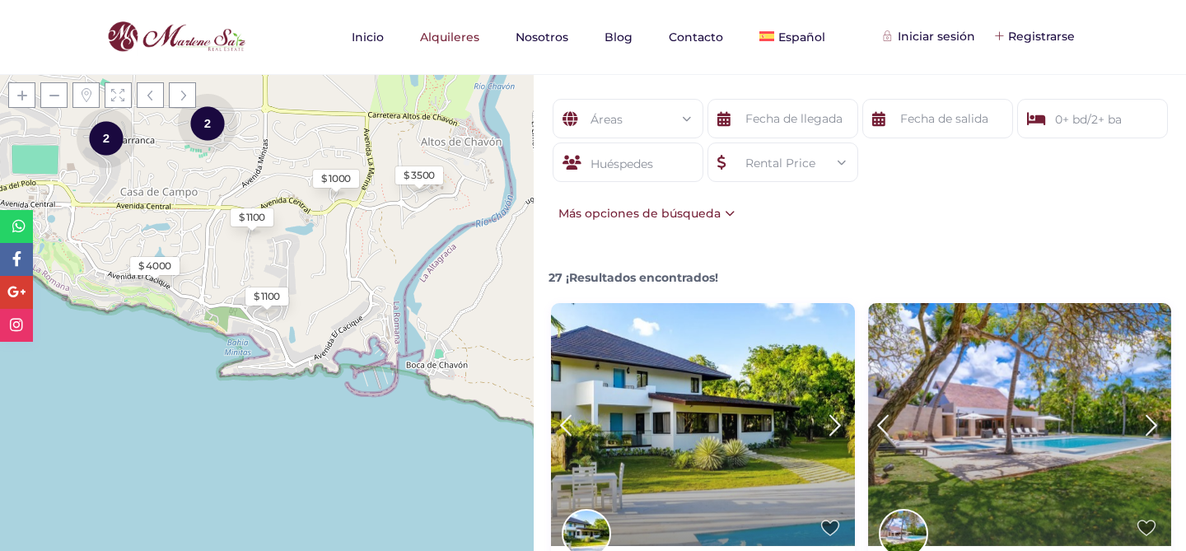
click at [628, 238] on div "Áreas Todas las areas [GEOGRAPHIC_DATA] (1) [GEOGRAPHIC_DATA] (1) [GEOGRAPHIC_D…" at bounding box center [860, 161] width 652 height 174
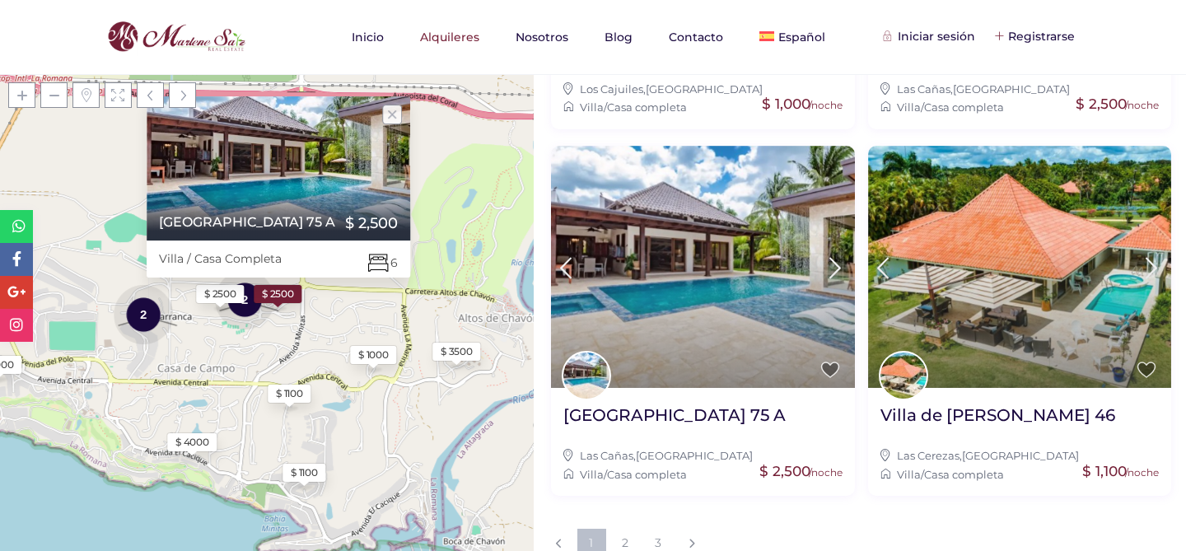
scroll to position [1647, 0]
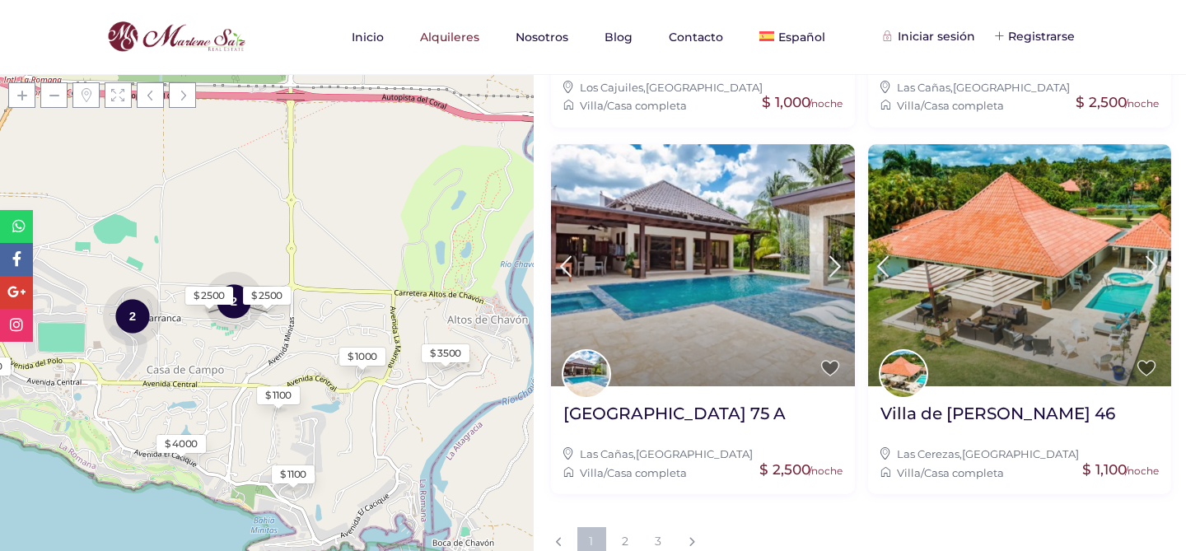
click at [184, 446] on div "$ 4000" at bounding box center [181, 443] width 33 height 15
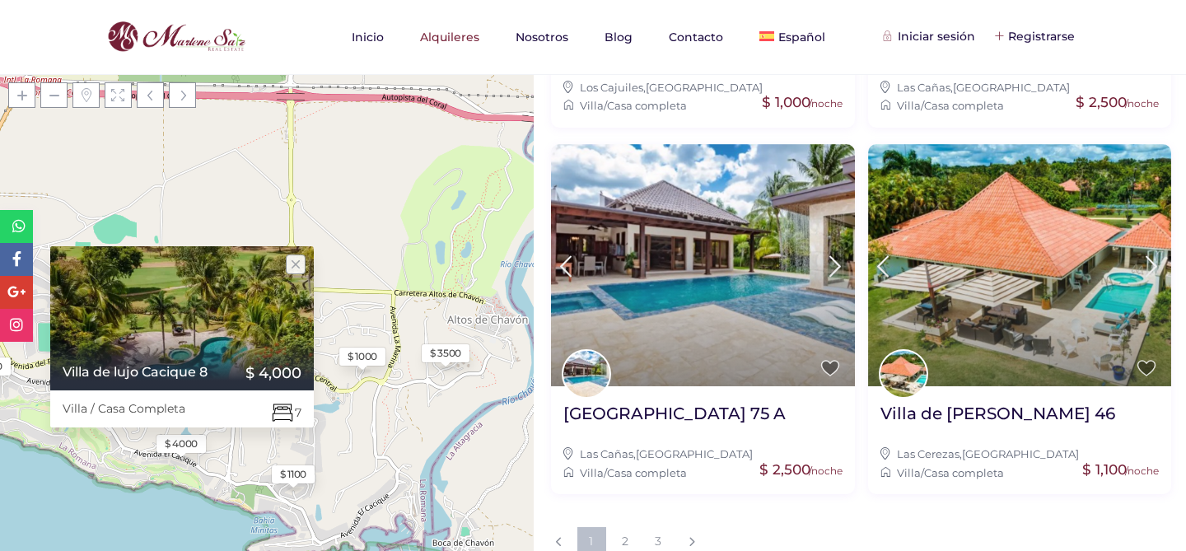
click at [292, 480] on div "$ 1100" at bounding box center [293, 474] width 26 height 15
